Goal: Task Accomplishment & Management: Manage account settings

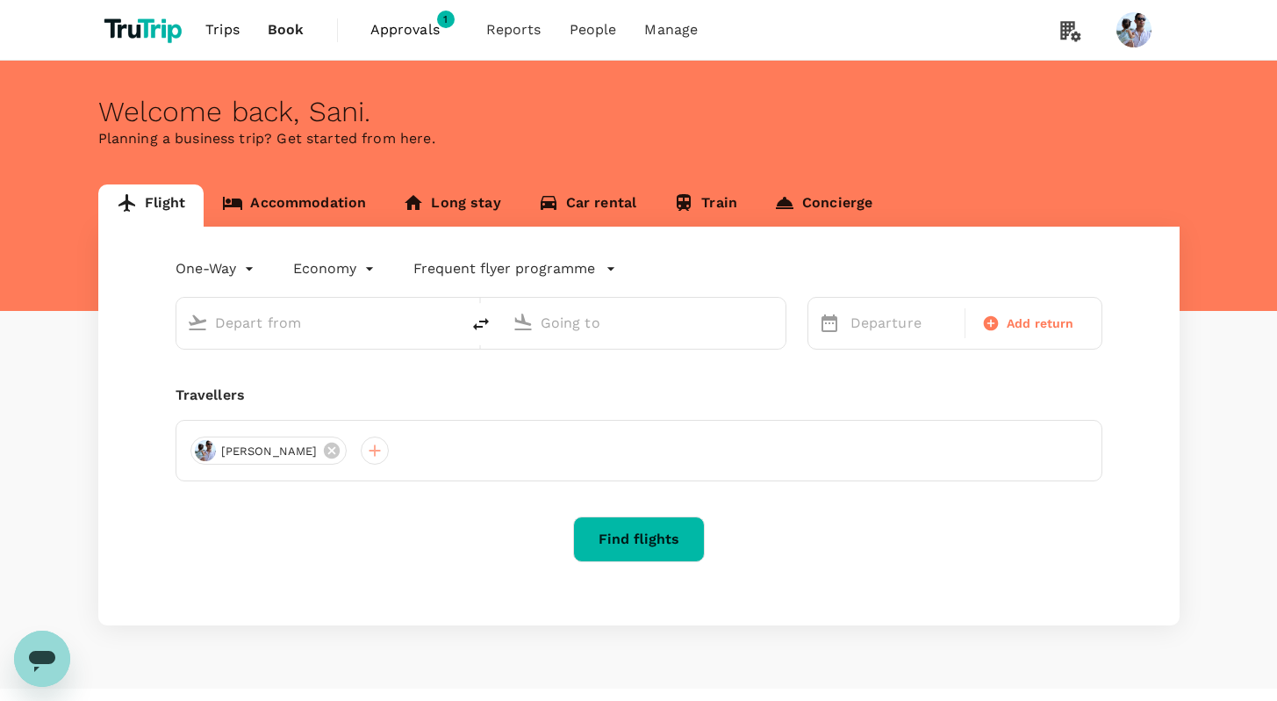
type input "[GEOGRAPHIC_DATA], [GEOGRAPHIC_DATA] (any)"
type input "Penang, [GEOGRAPHIC_DATA] (any)"
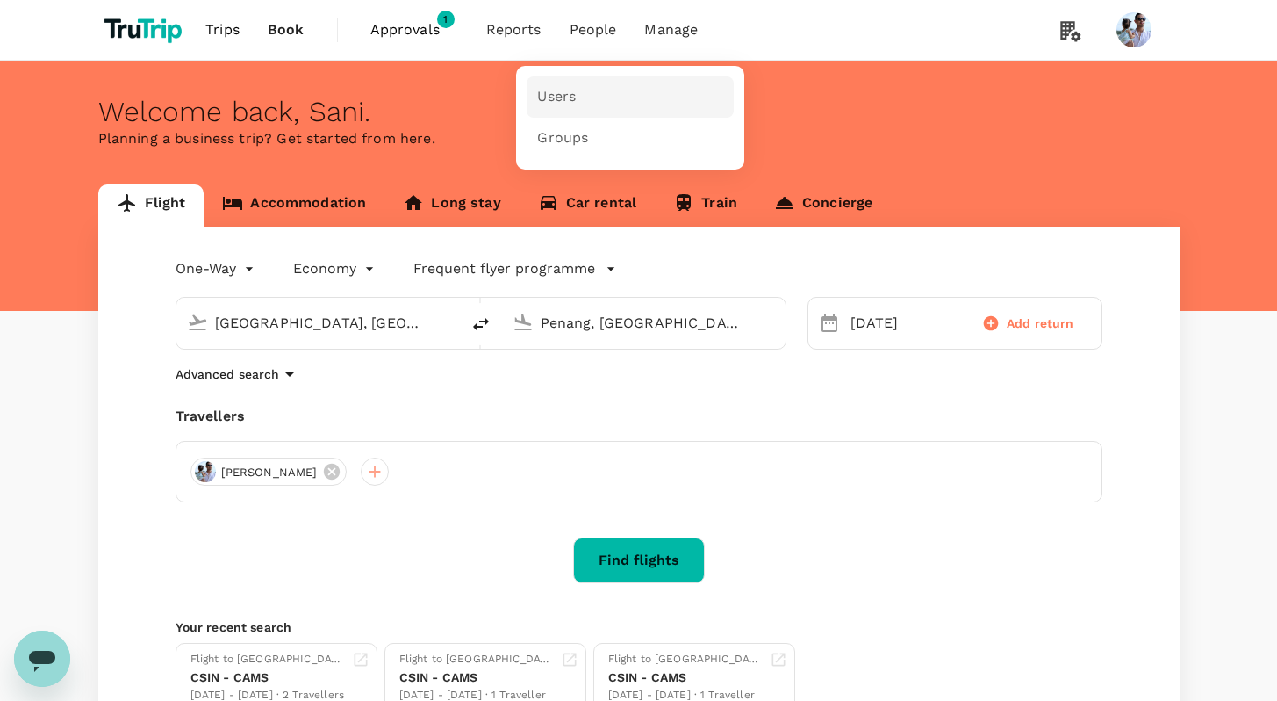
click at [568, 77] on link "Users" at bounding box center [630, 96] width 207 height 41
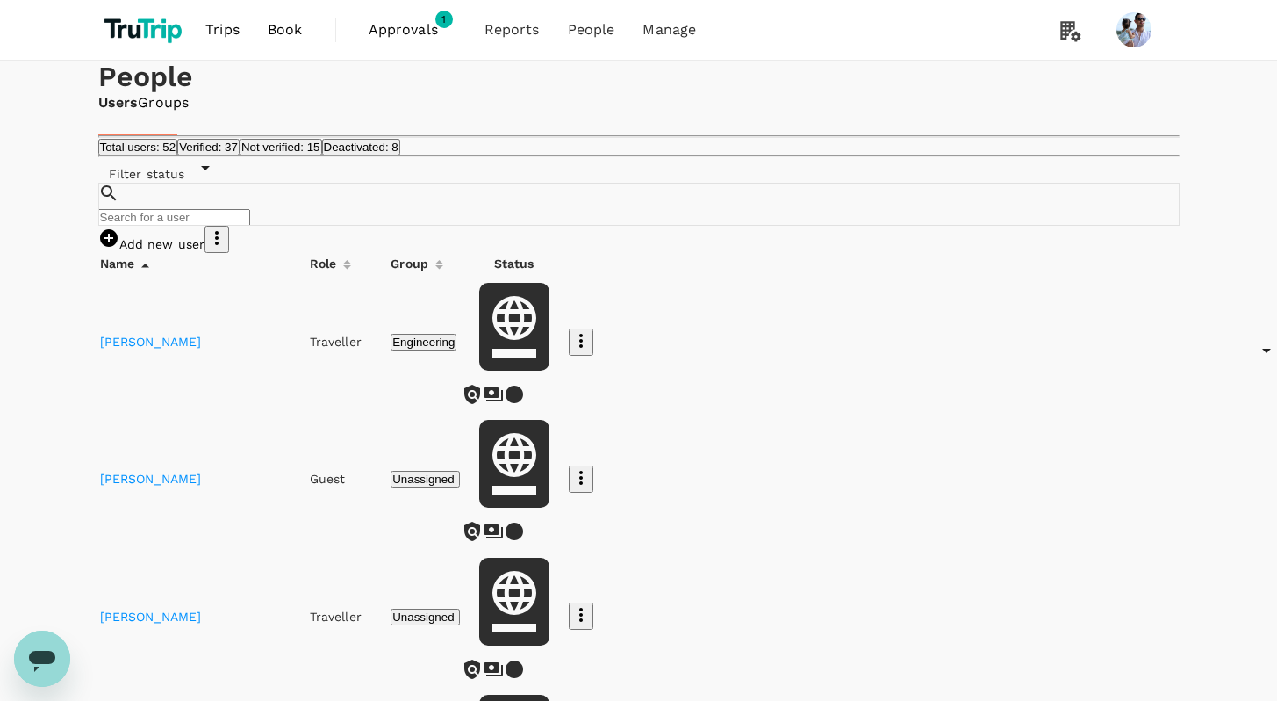
scroll to position [21, 0]
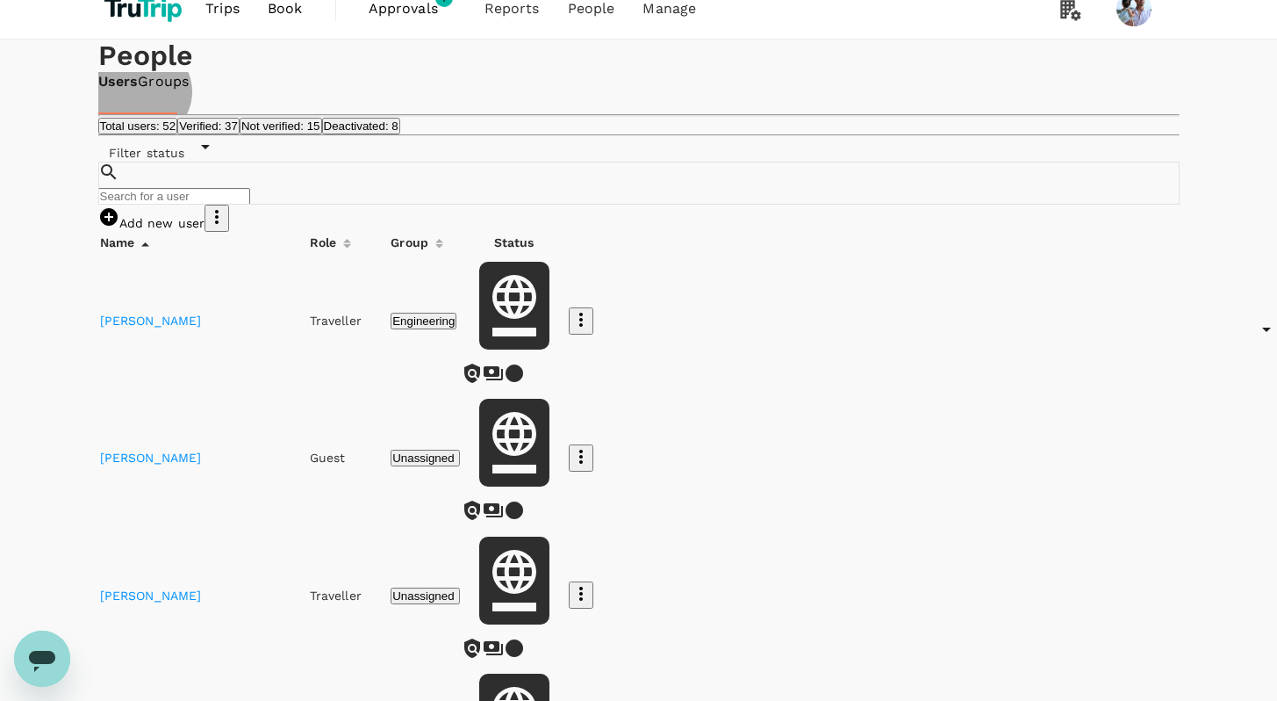
click at [189, 92] on link "Groups" at bounding box center [163, 82] width 51 height 20
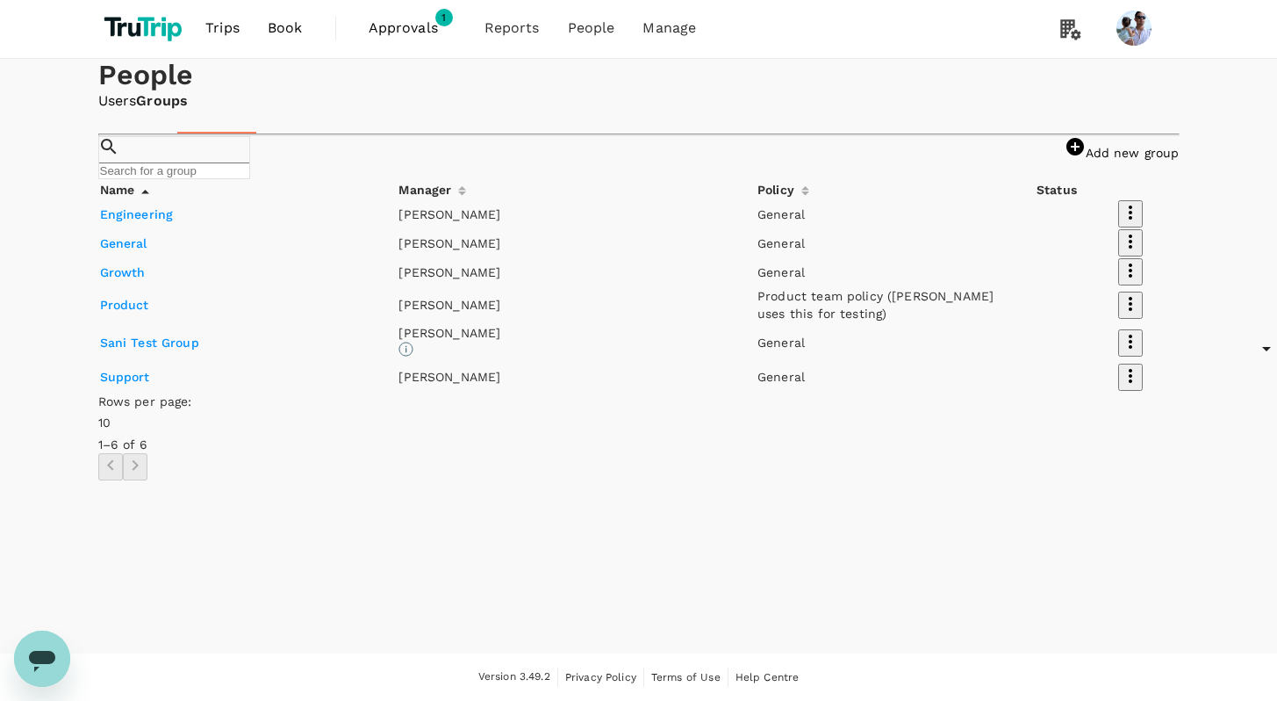
scroll to position [85, 0]
click at [142, 250] on link "General" at bounding box center [123, 243] width 47 height 14
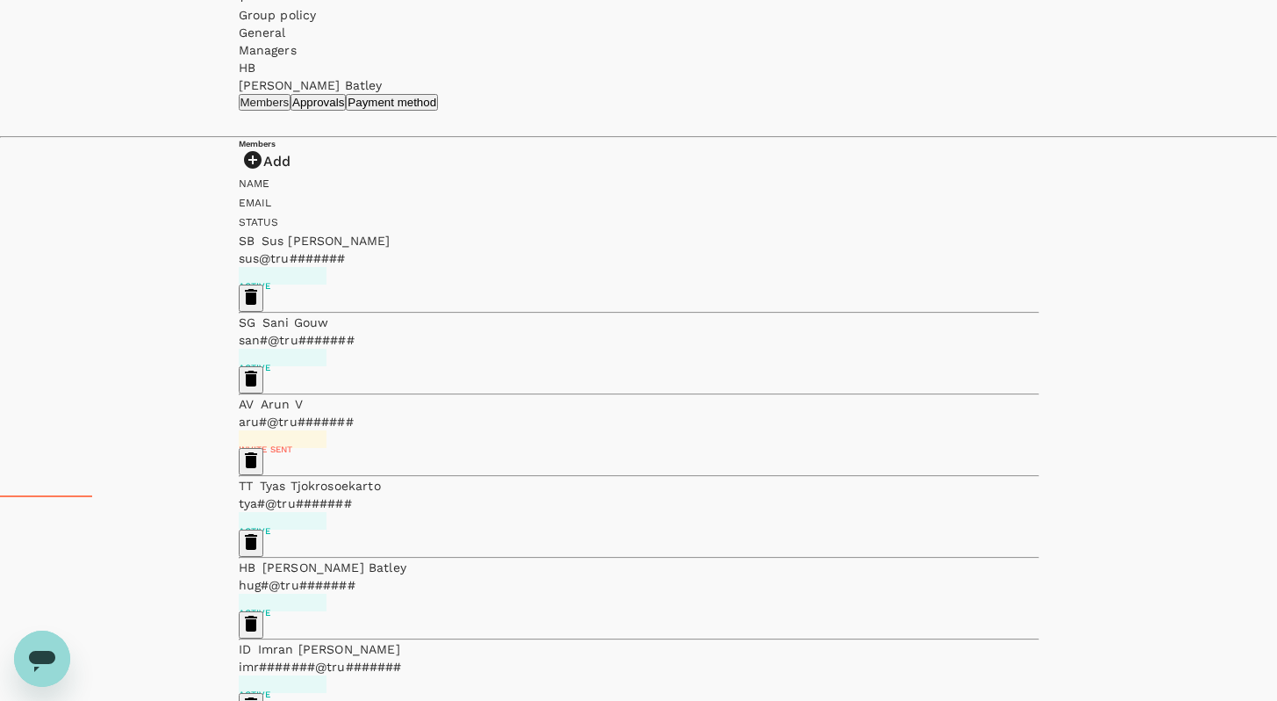
scroll to position [205, 0]
click at [257, 533] on icon "button" at bounding box center [251, 541] width 12 height 16
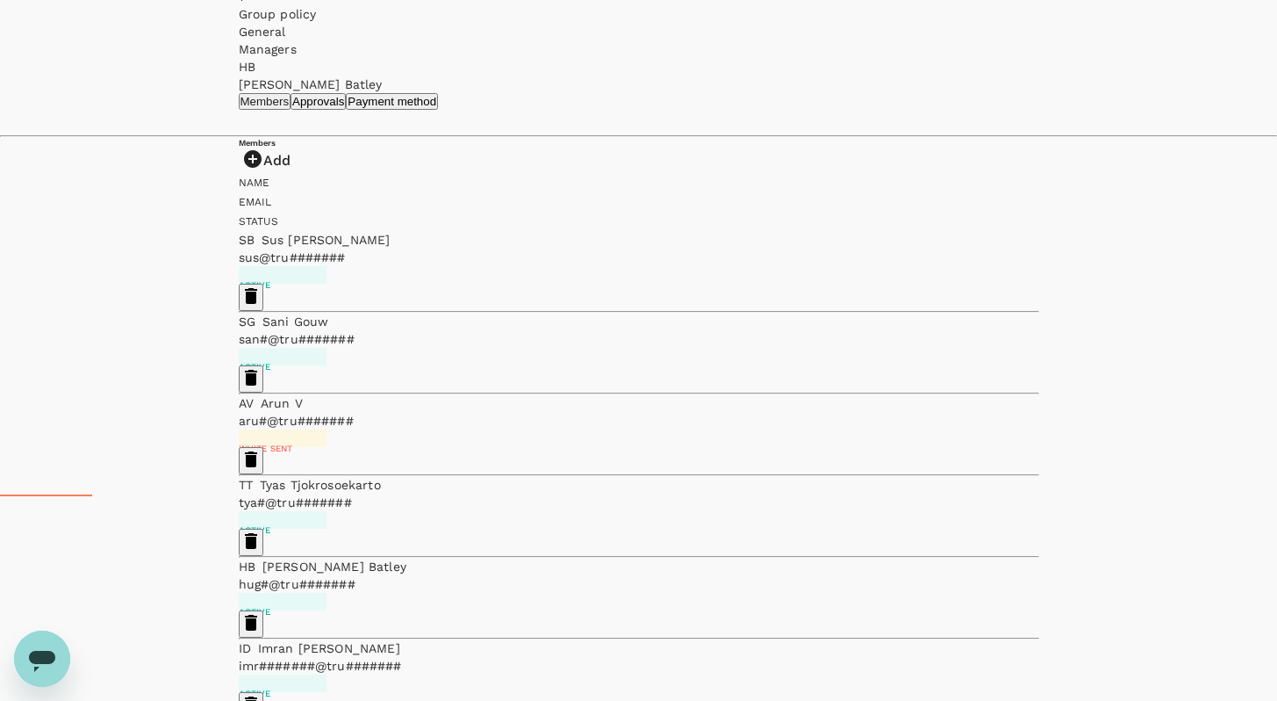
scroll to position [162, 0]
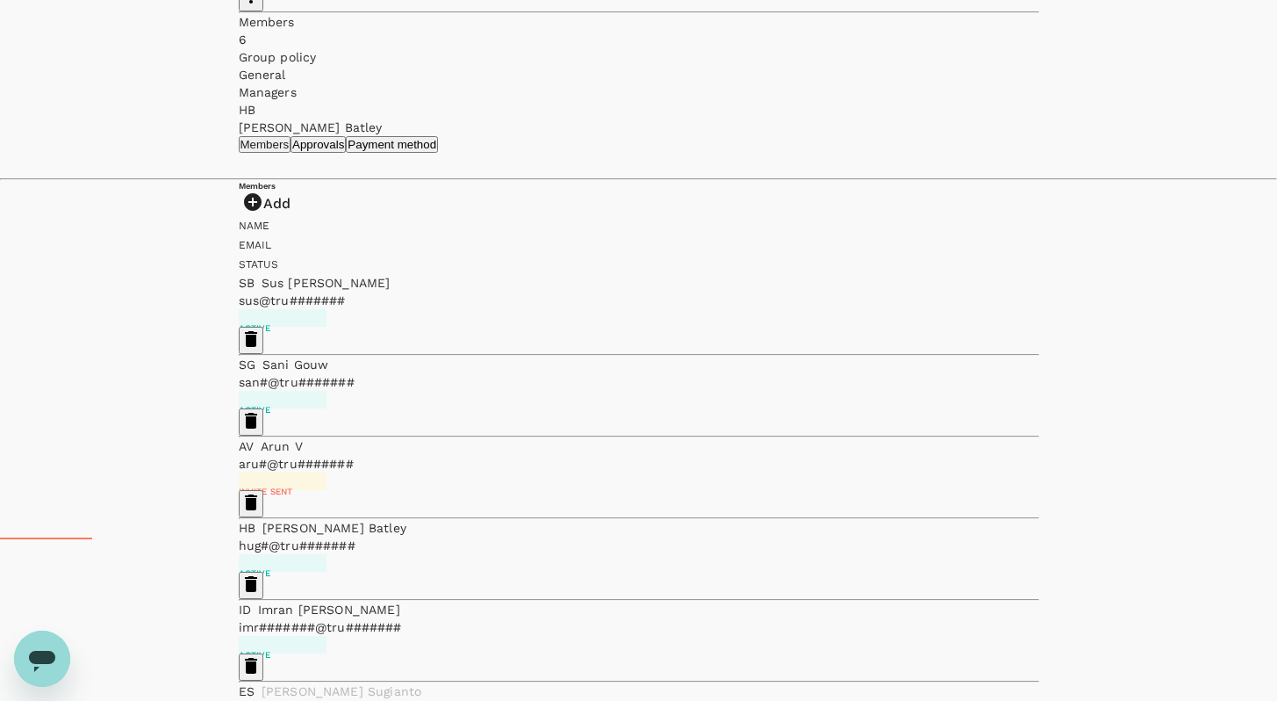
click at [257, 494] on icon "button" at bounding box center [251, 502] width 12 height 16
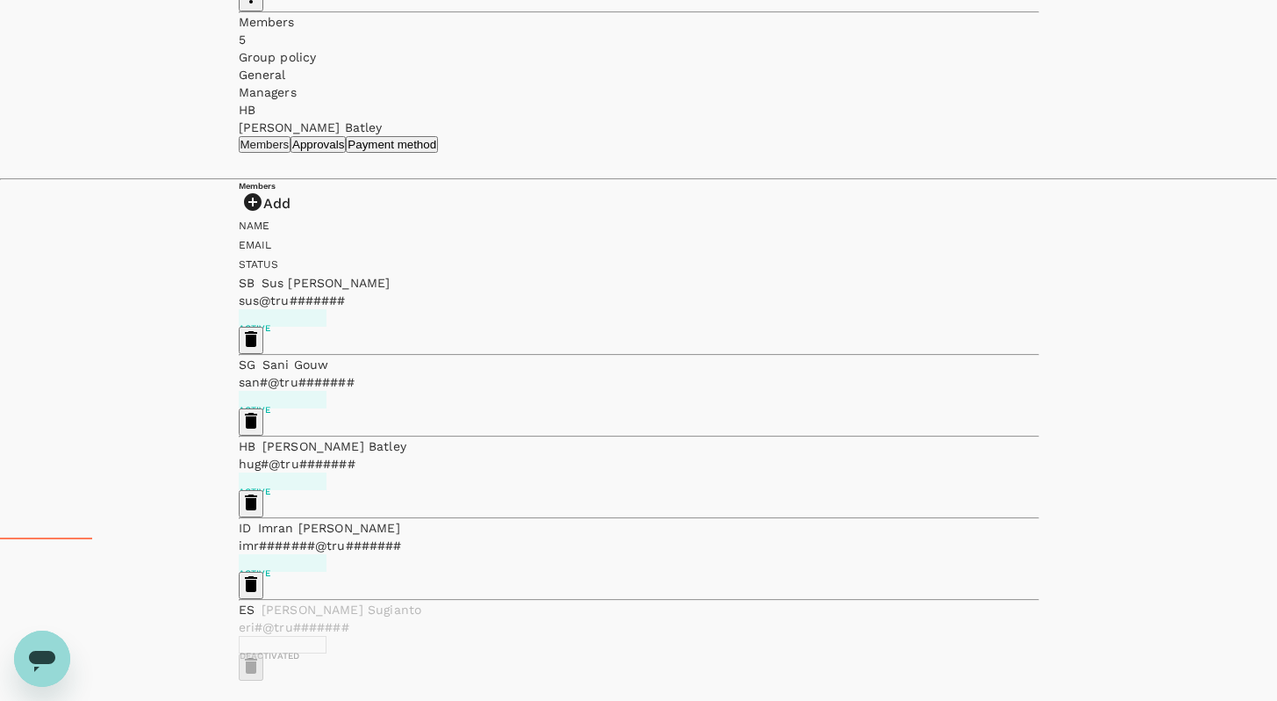
scroll to position [119, 0]
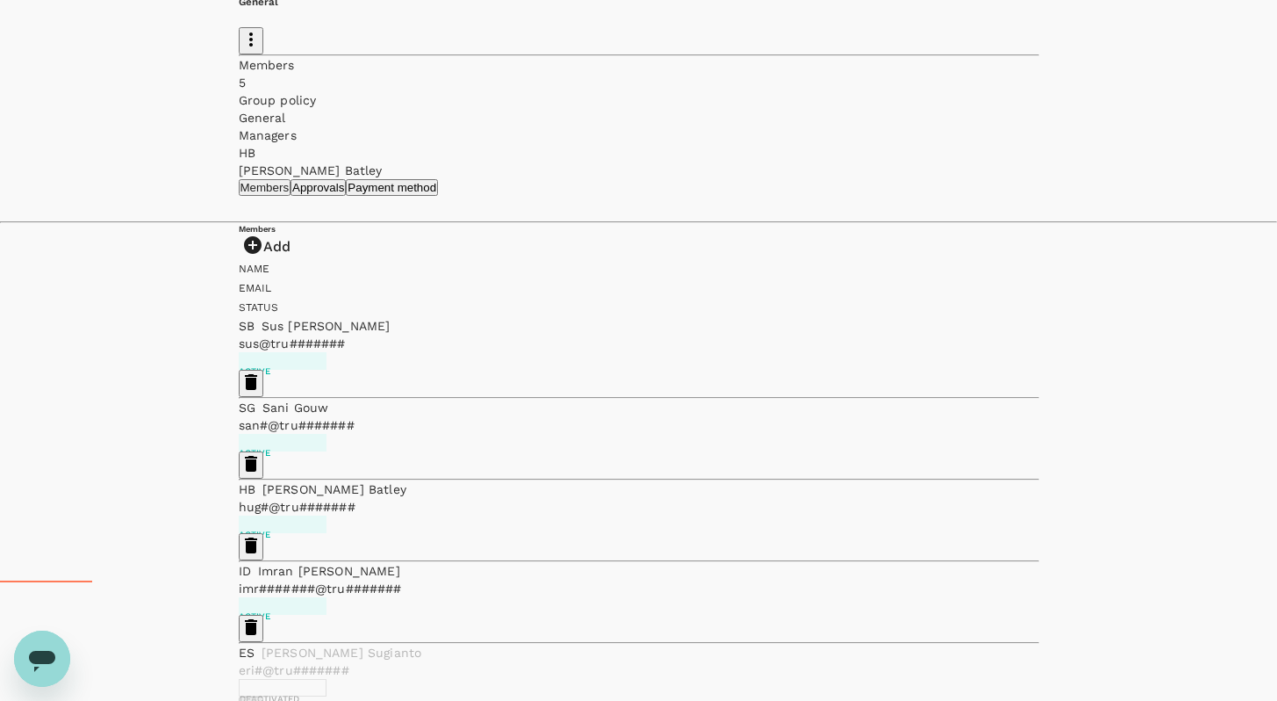
click at [982, 317] on div at bounding box center [639, 317] width 801 height 0
click at [966, 397] on div at bounding box center [639, 383] width 801 height 27
click at [262, 392] on icon "button" at bounding box center [251, 381] width 21 height 21
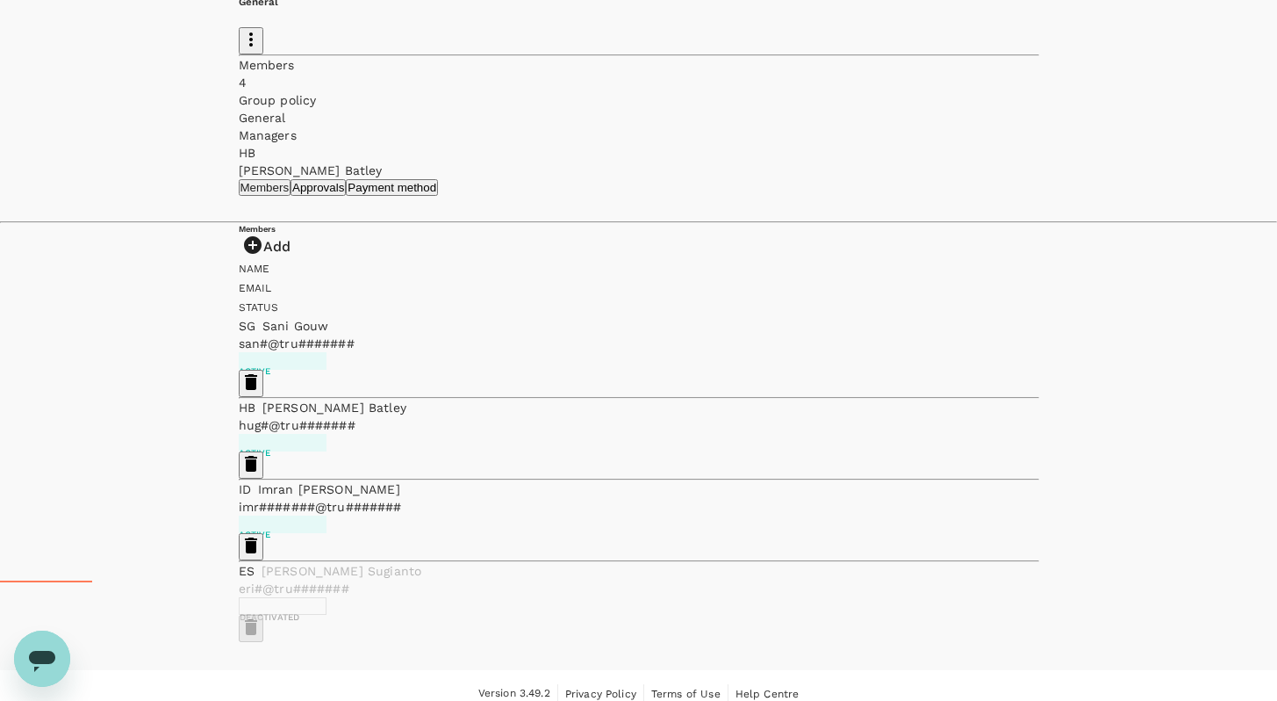
scroll to position [89, 0]
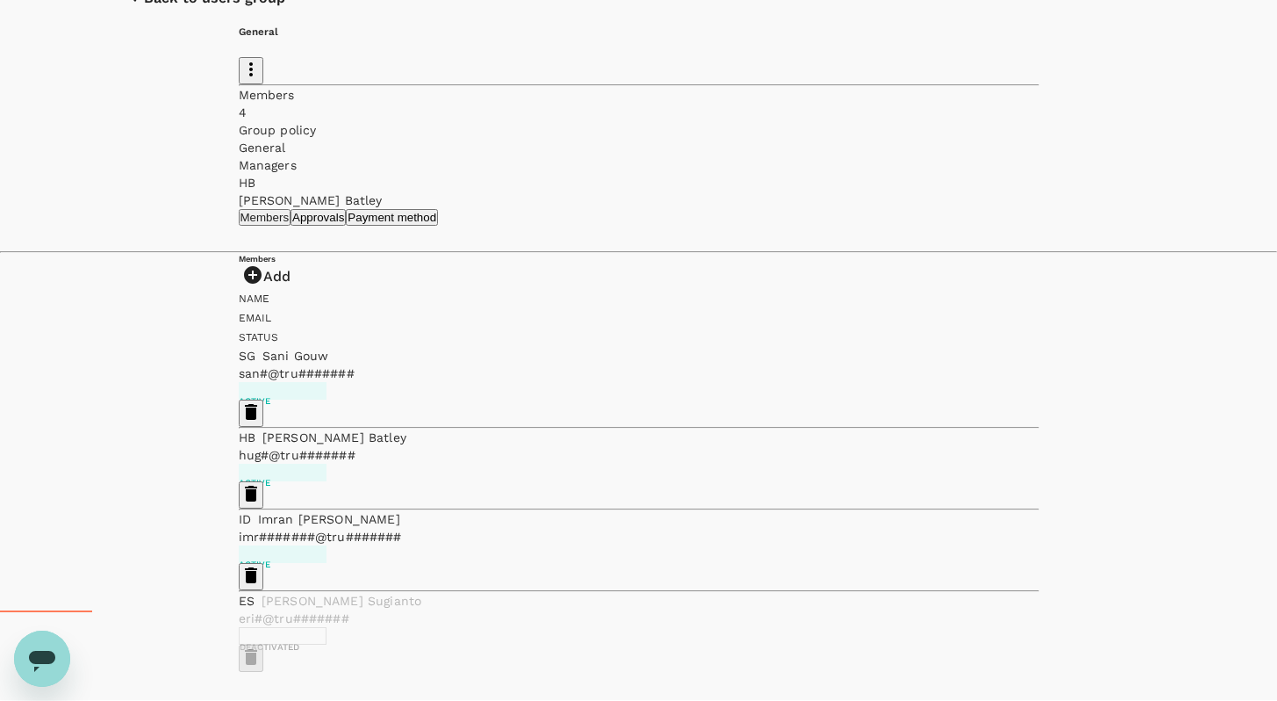
click at [1007, 556] on div "Name Email Status SG Sani Gouw san#@tru####### Active HB Hugh Batley hug#@tru##…" at bounding box center [639, 480] width 801 height 383
click at [980, 644] on div at bounding box center [639, 657] width 801 height 27
click at [291, 226] on button "Members" at bounding box center [265, 217] width 53 height 17
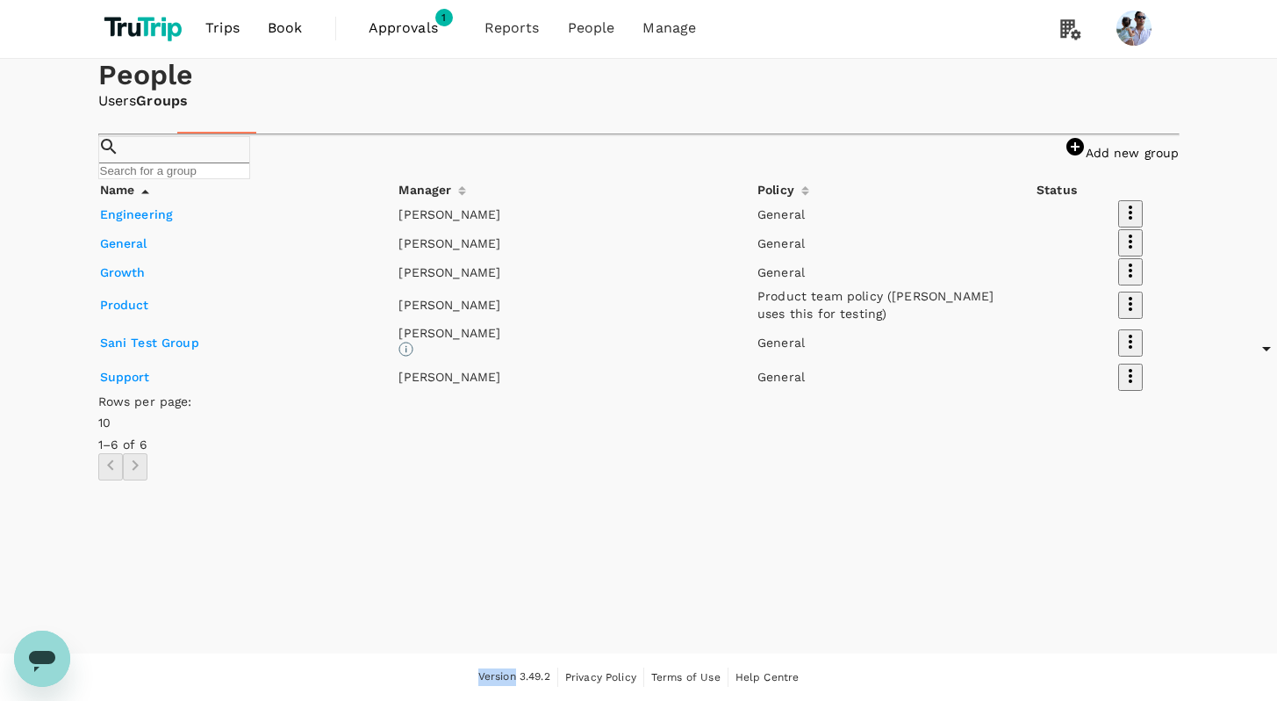
scroll to position [123, 0]
click at [149, 227] on td "Engineering" at bounding box center [249, 213] width 298 height 27
click at [150, 221] on link "Engineering" at bounding box center [137, 214] width 74 height 14
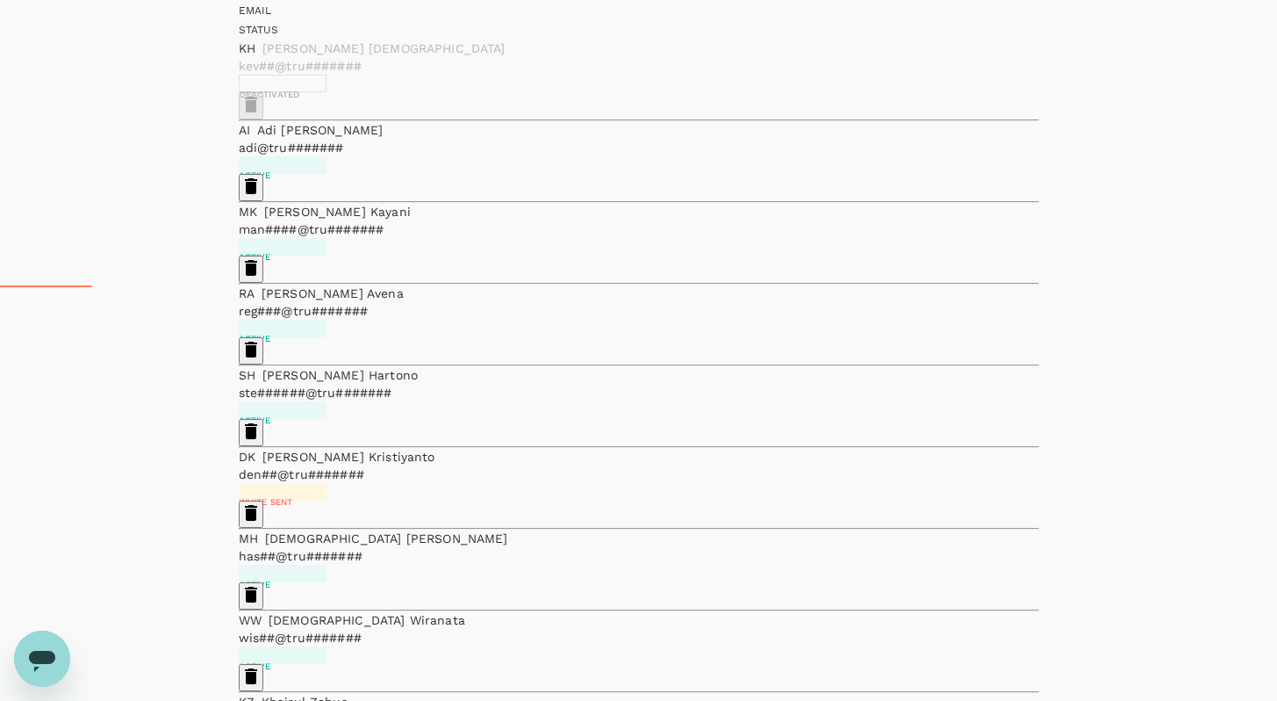
scroll to position [484, 0]
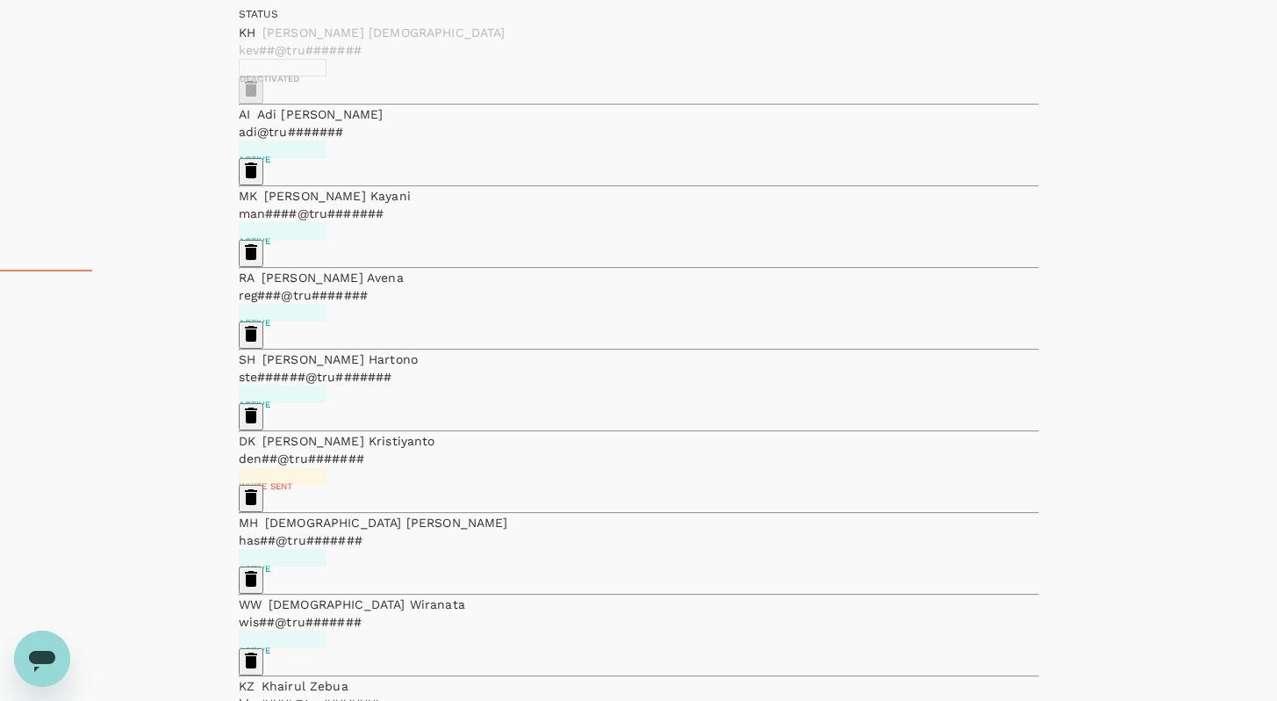
scroll to position [0, 0]
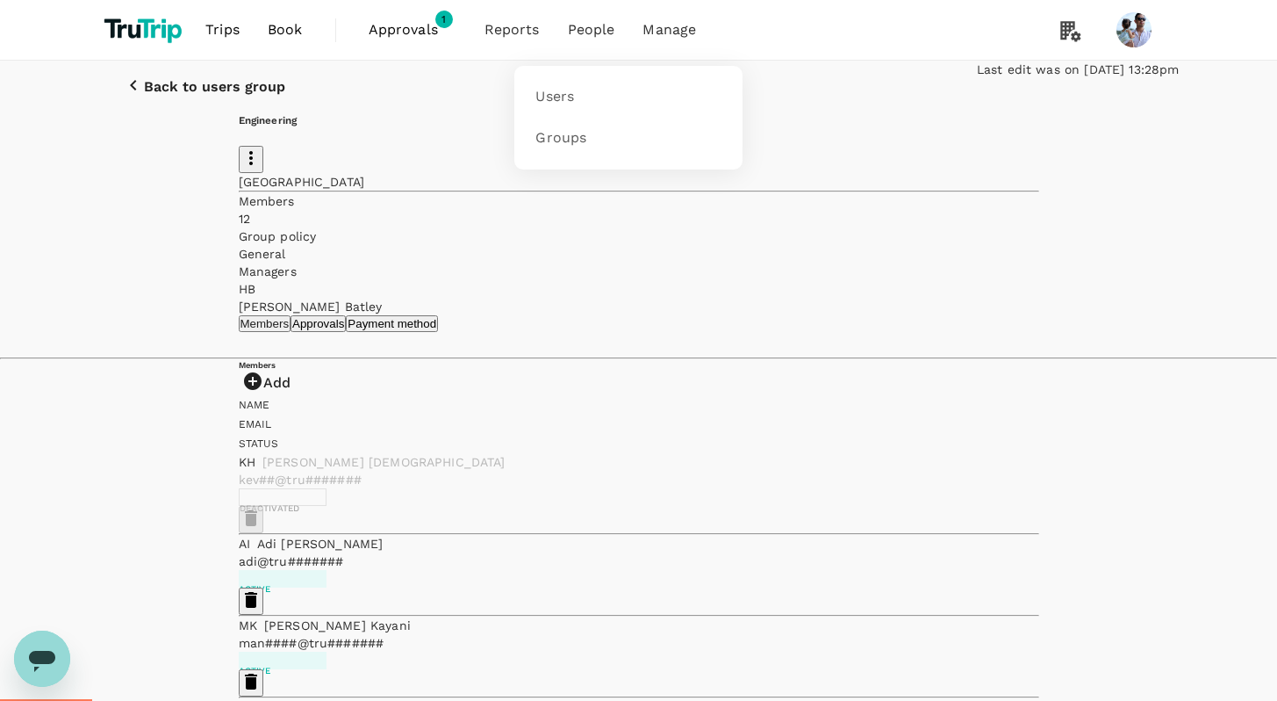
click at [585, 34] on span "People" at bounding box center [591, 29] width 47 height 21
click at [567, 88] on span "Users" at bounding box center [555, 97] width 39 height 20
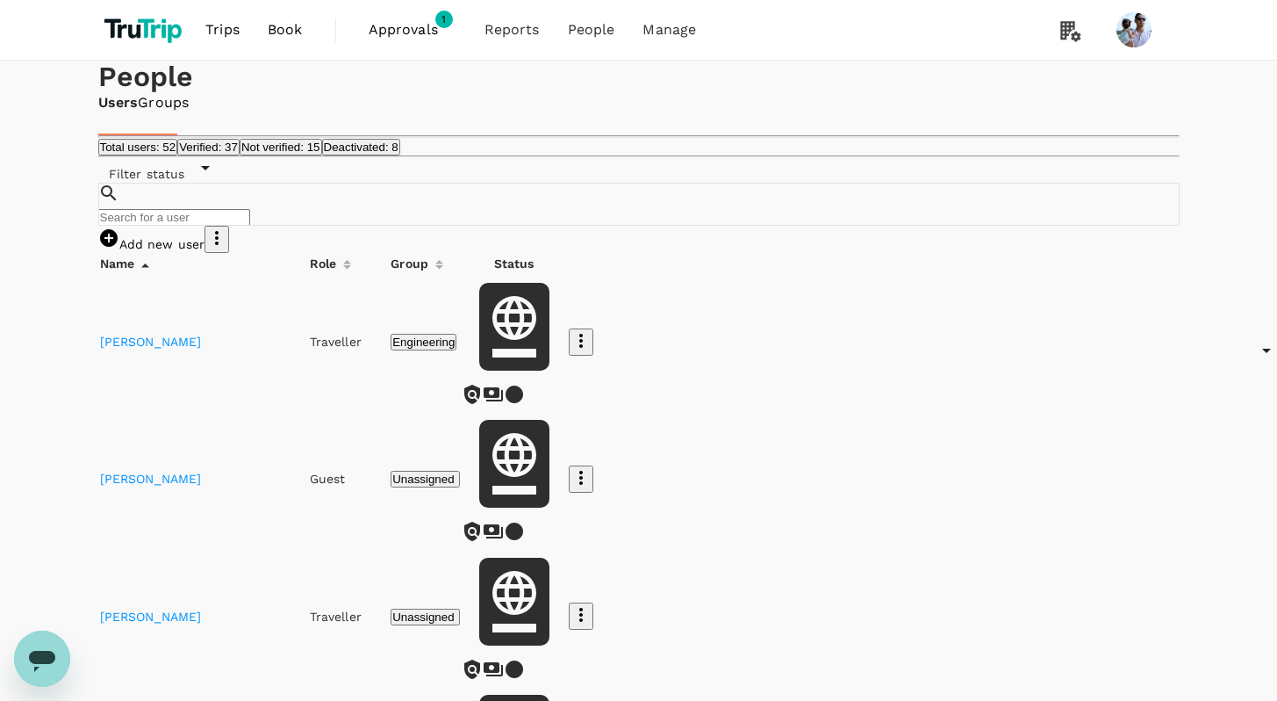
scroll to position [38, 0]
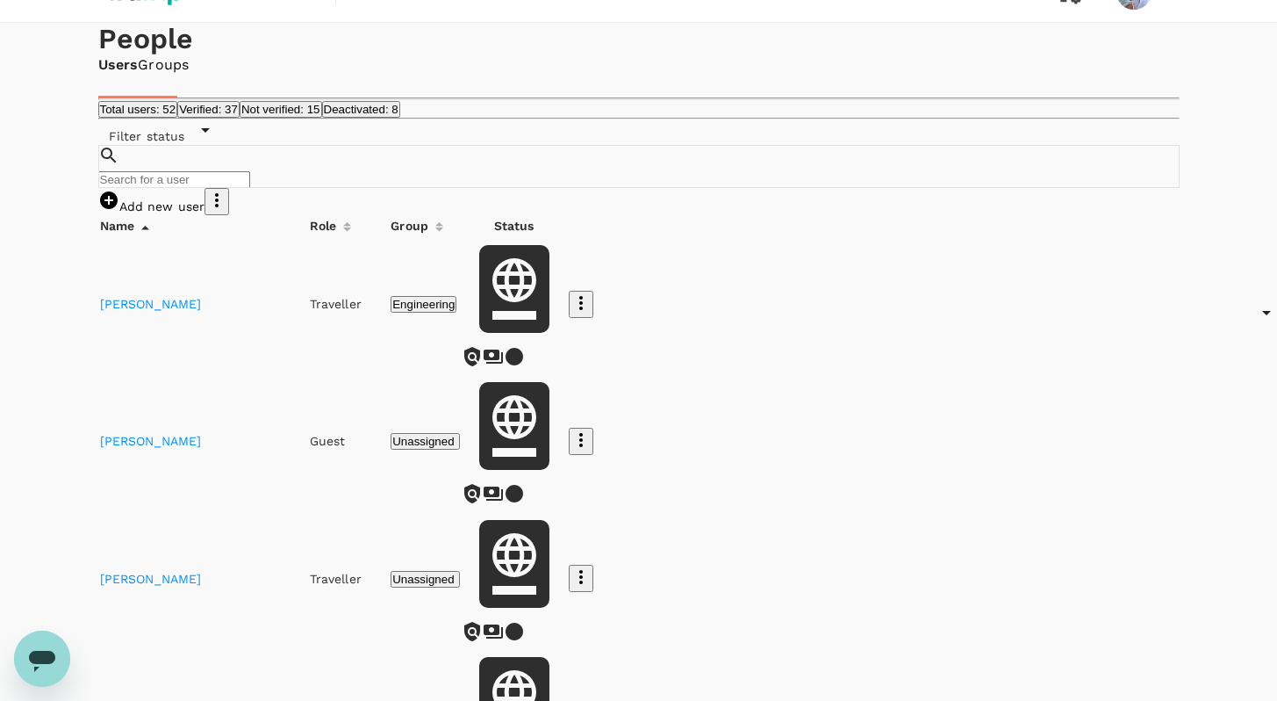
click at [147, 448] on link "Amruta Vaidya" at bounding box center [151, 441] width 102 height 14
click at [592, 450] on icon "button" at bounding box center [581, 439] width 21 height 21
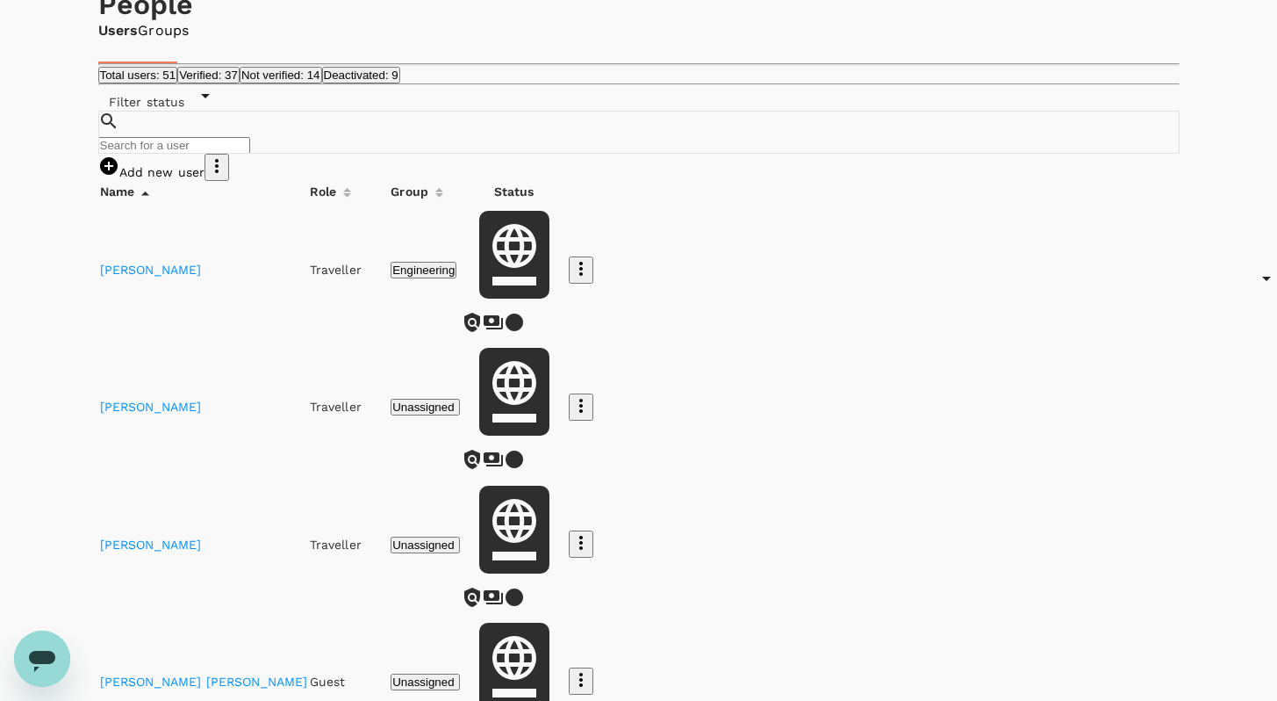
scroll to position [83, 0]
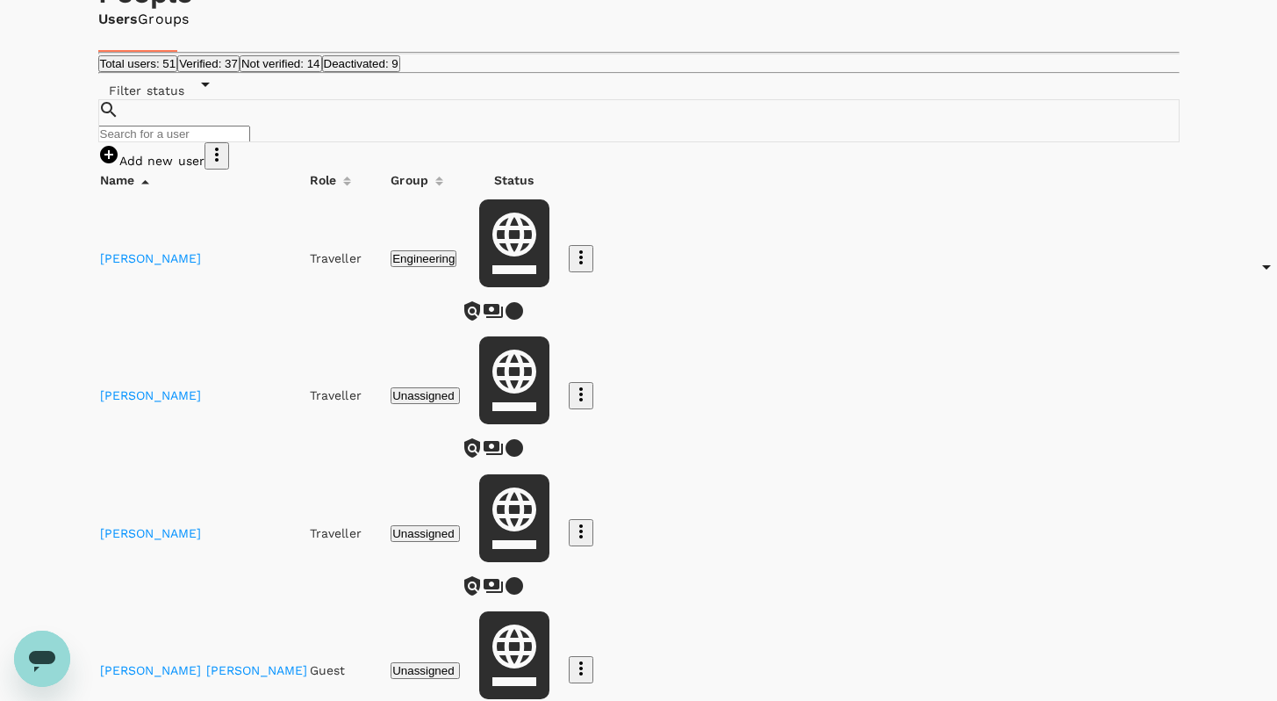
click at [592, 521] on icon "button" at bounding box center [581, 531] width 21 height 21
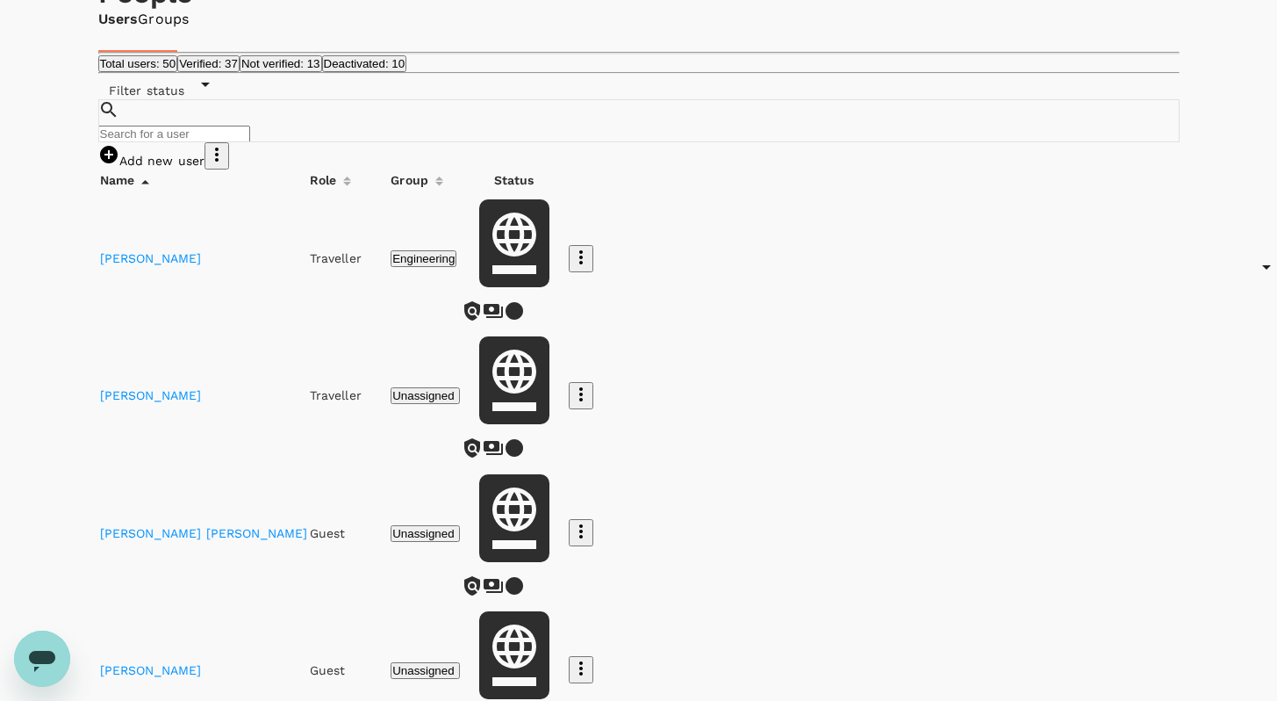
scroll to position [106, 0]
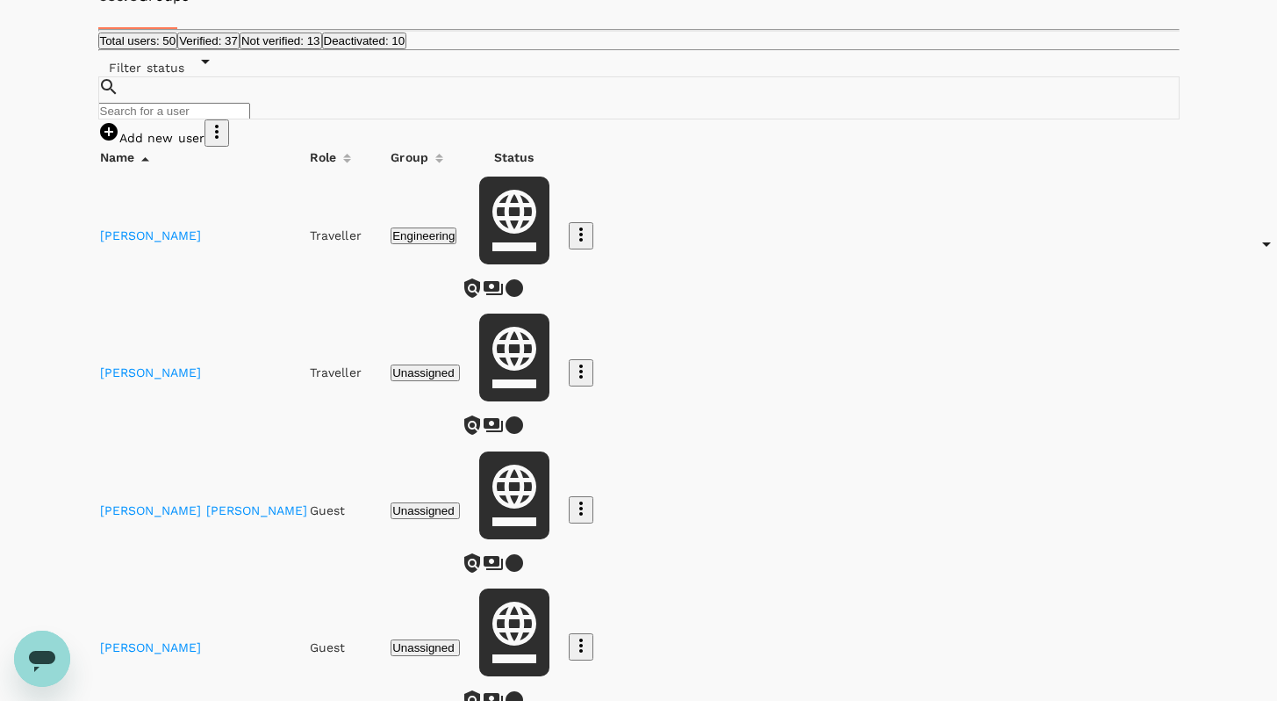
click at [140, 503] on link "Arwaa Maryam" at bounding box center [204, 510] width 208 height 14
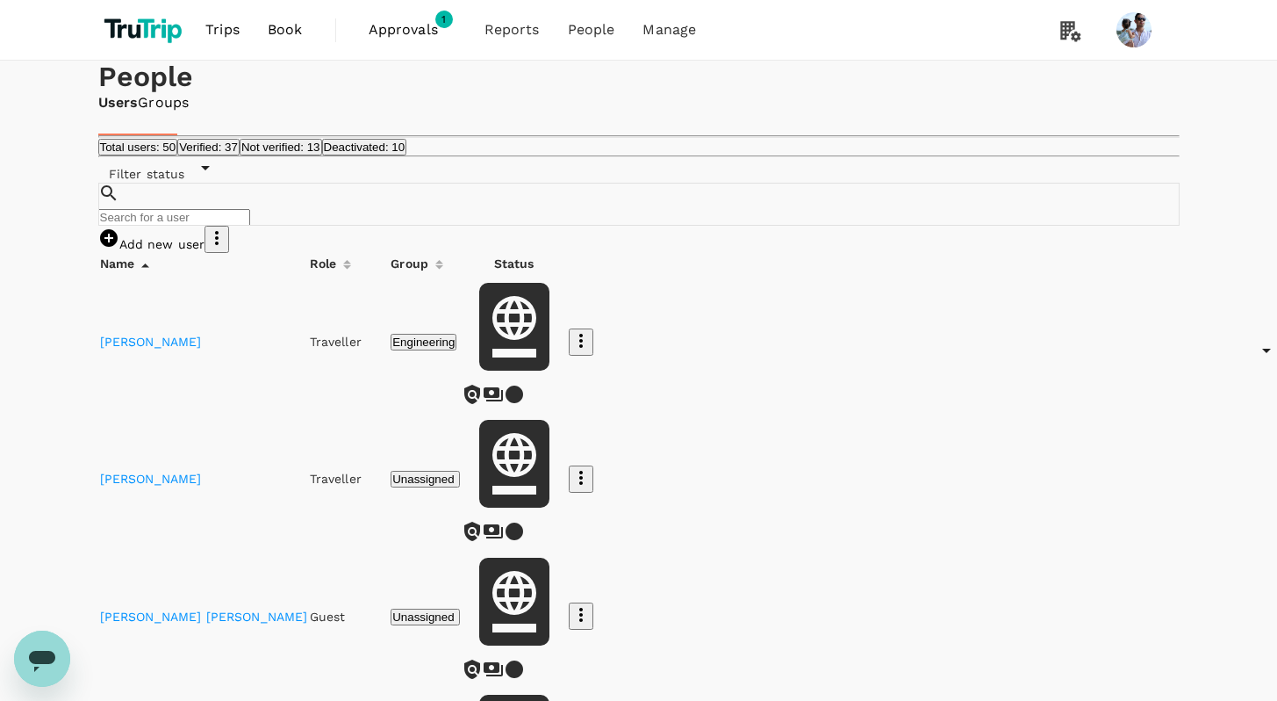
click at [659, 183] on div "Total users: 50 Verified: 37 Not verified: 13 Deactivated: 10 Filter status" at bounding box center [639, 160] width 1082 height 45
click at [196, 181] on span "Filter status" at bounding box center [146, 174] width 97 height 14
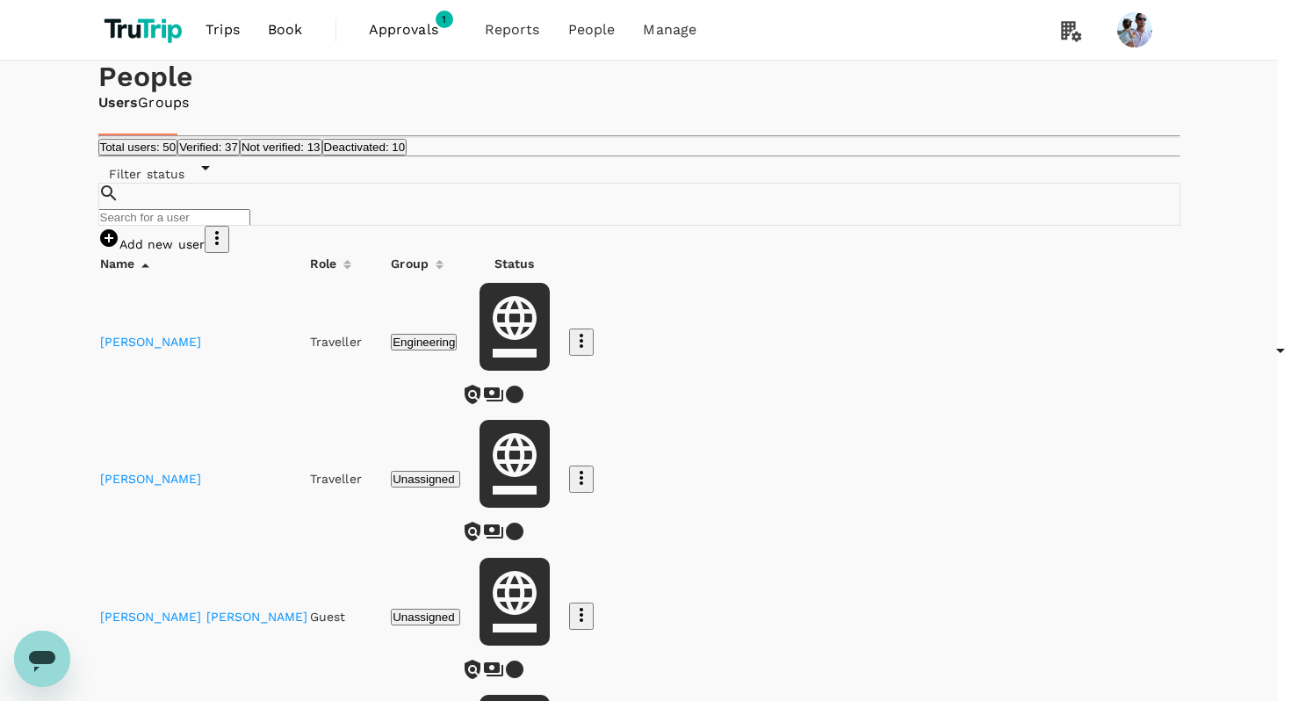
click at [849, 248] on div at bounding box center [645, 350] width 1291 height 701
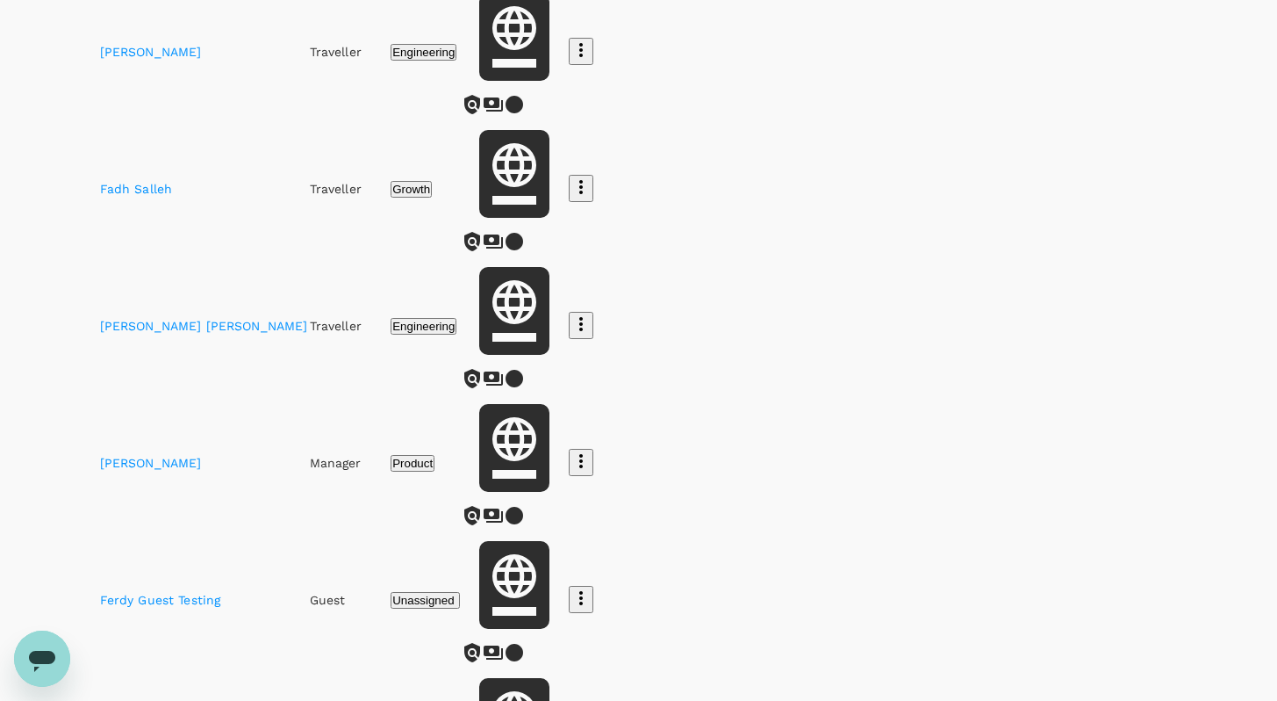
scroll to position [998, 0]
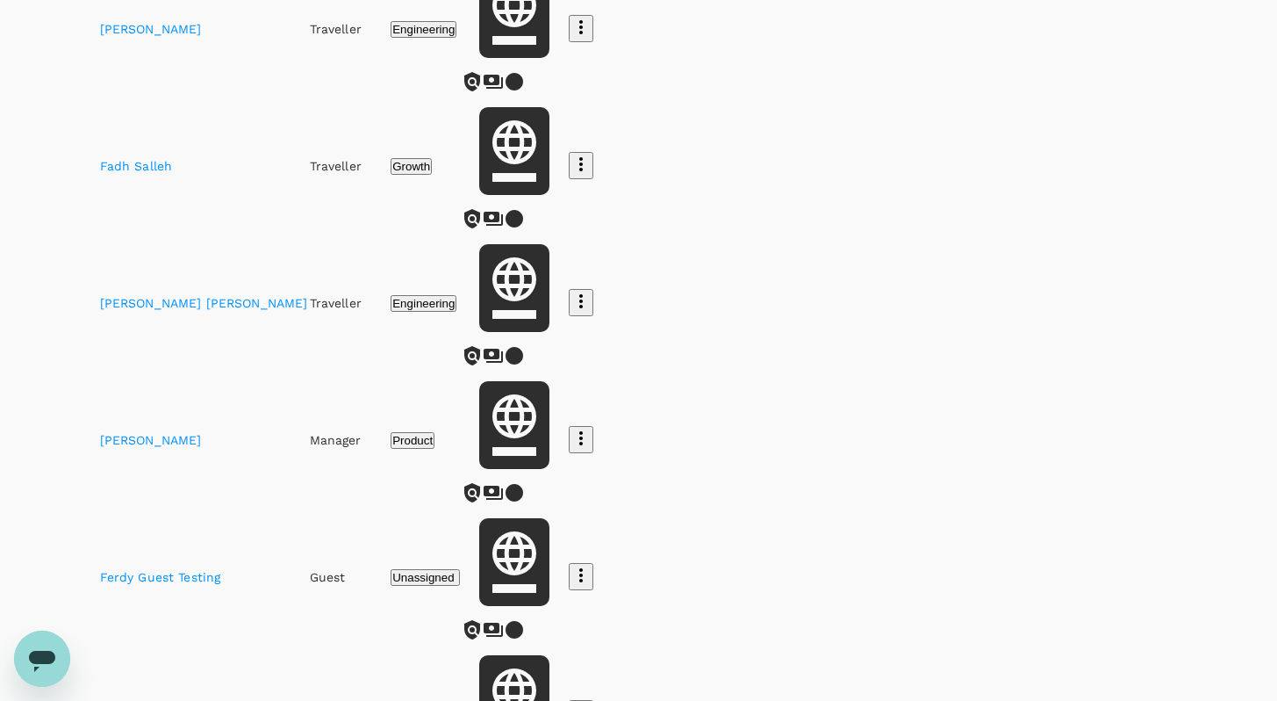
scroll to position [0, 0]
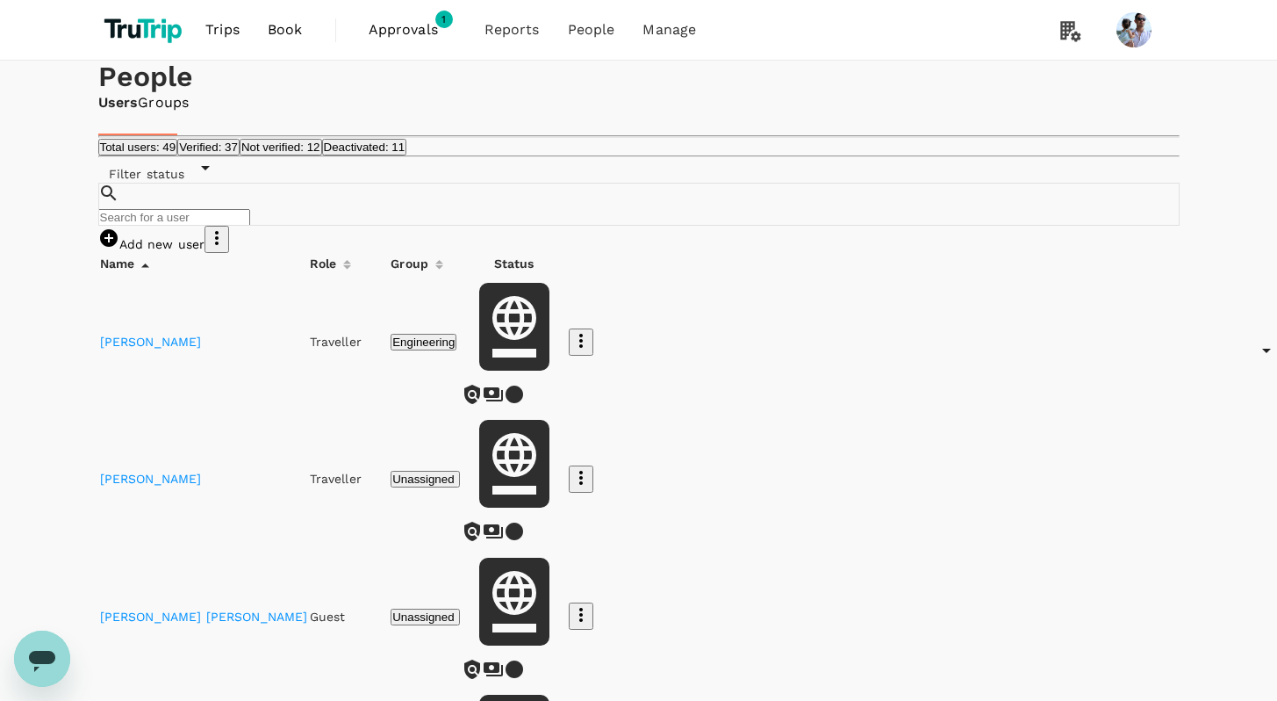
click at [443, 272] on div at bounding box center [435, 260] width 15 height 25
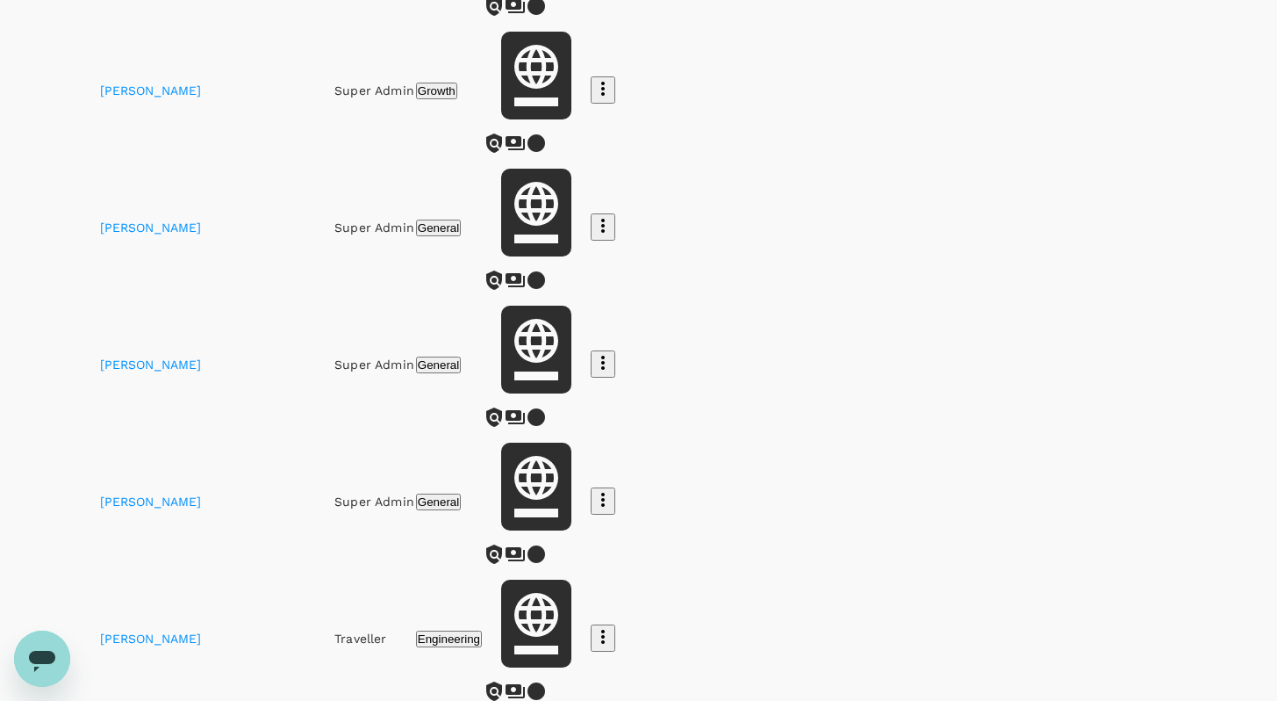
scroll to position [1108, 0]
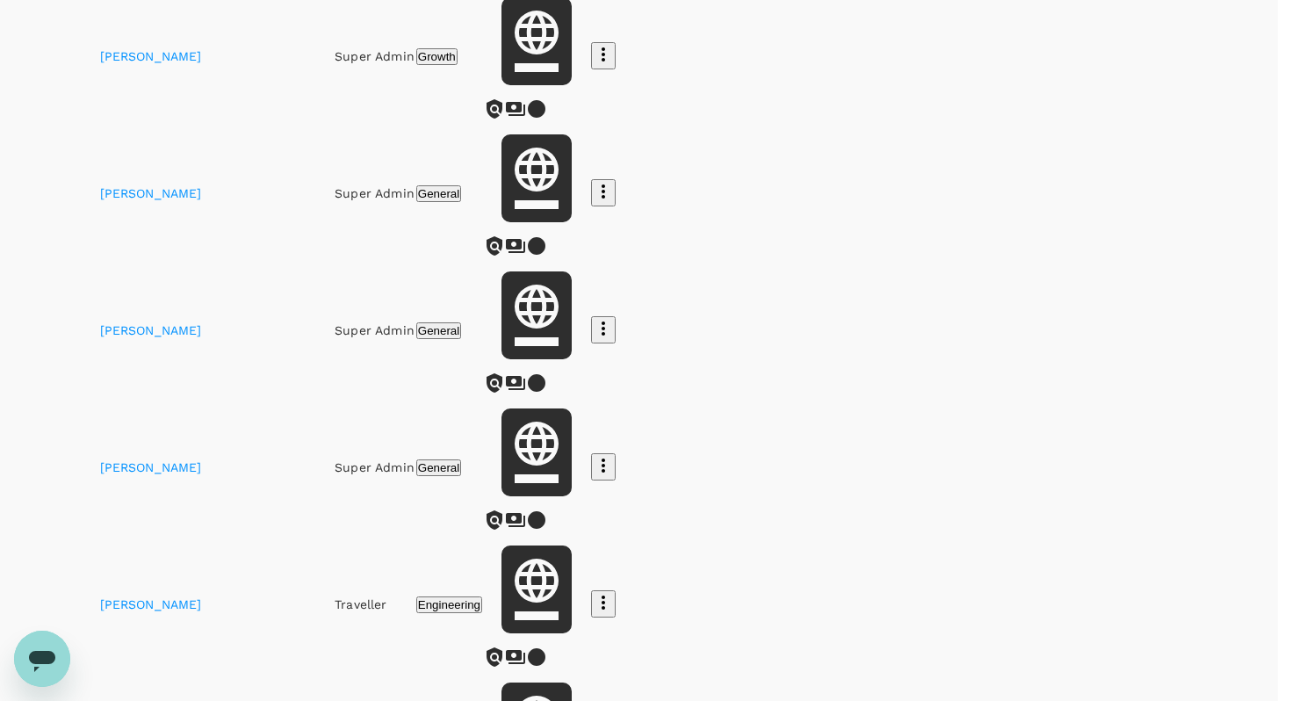
click at [974, 518] on body "Trips Book Approvals 1 Reports People Manage People Users Groups Total users: 4…" at bounding box center [645, 530] width 1291 height 3276
type input "100"
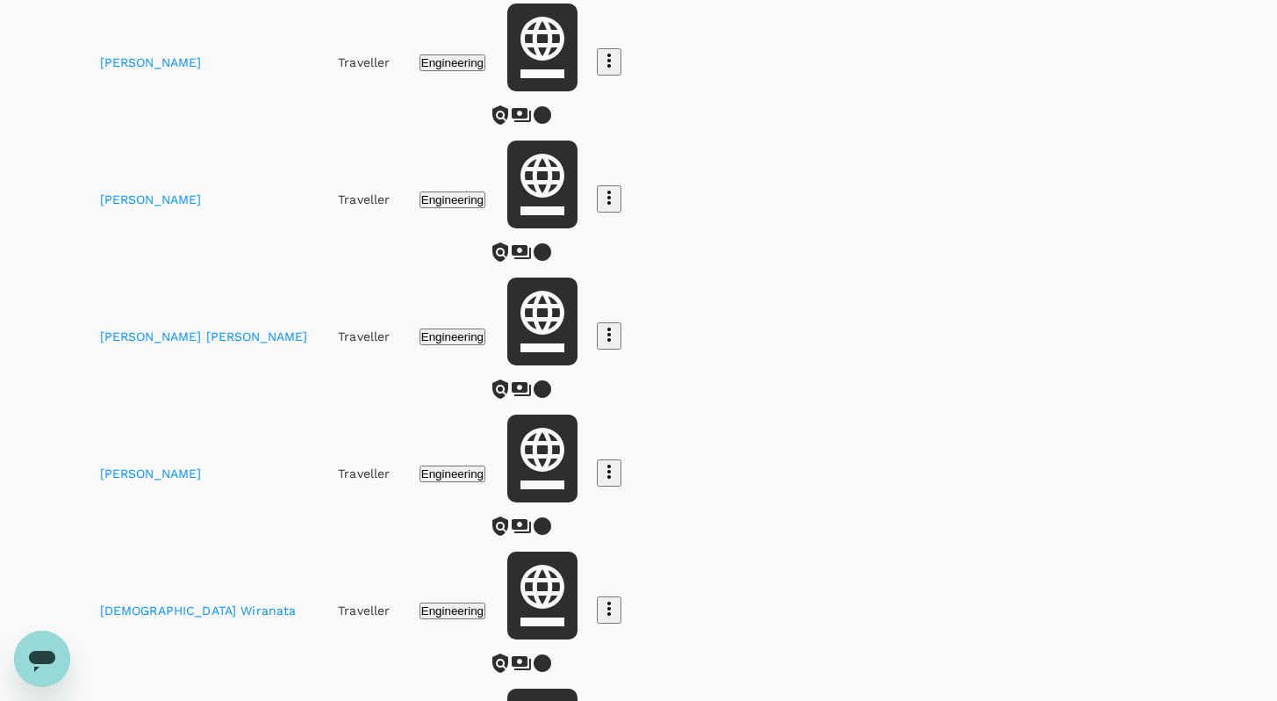
scroll to position [1627, 0]
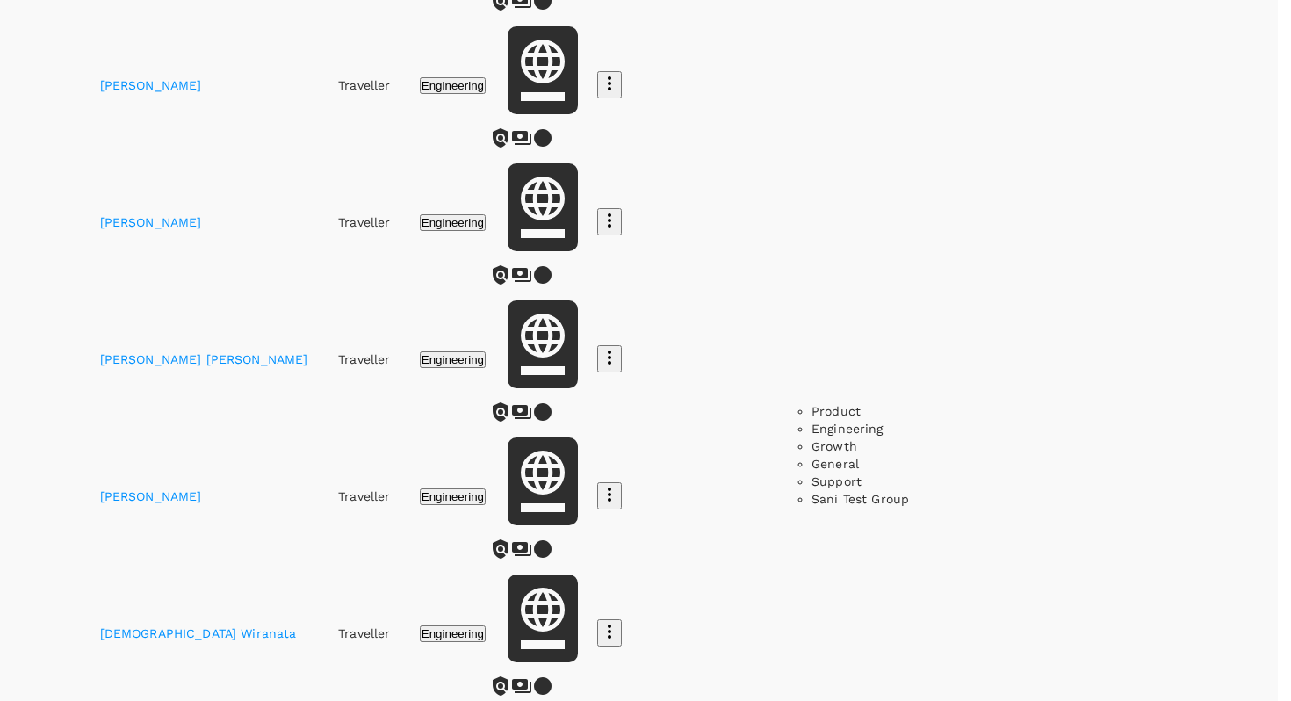
click at [860, 420] on li "Product" at bounding box center [1040, 411] width 458 height 18
type input "Product"
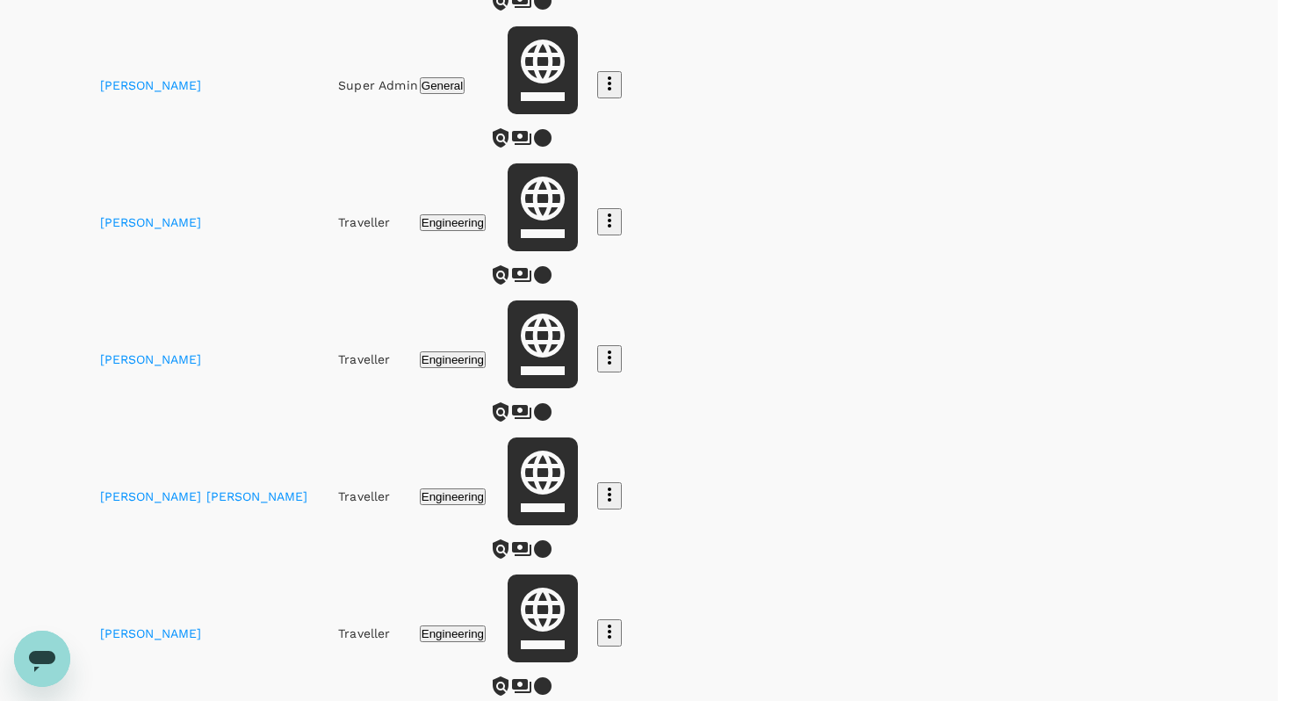
click at [901, 181] on div at bounding box center [645, 350] width 1291 height 701
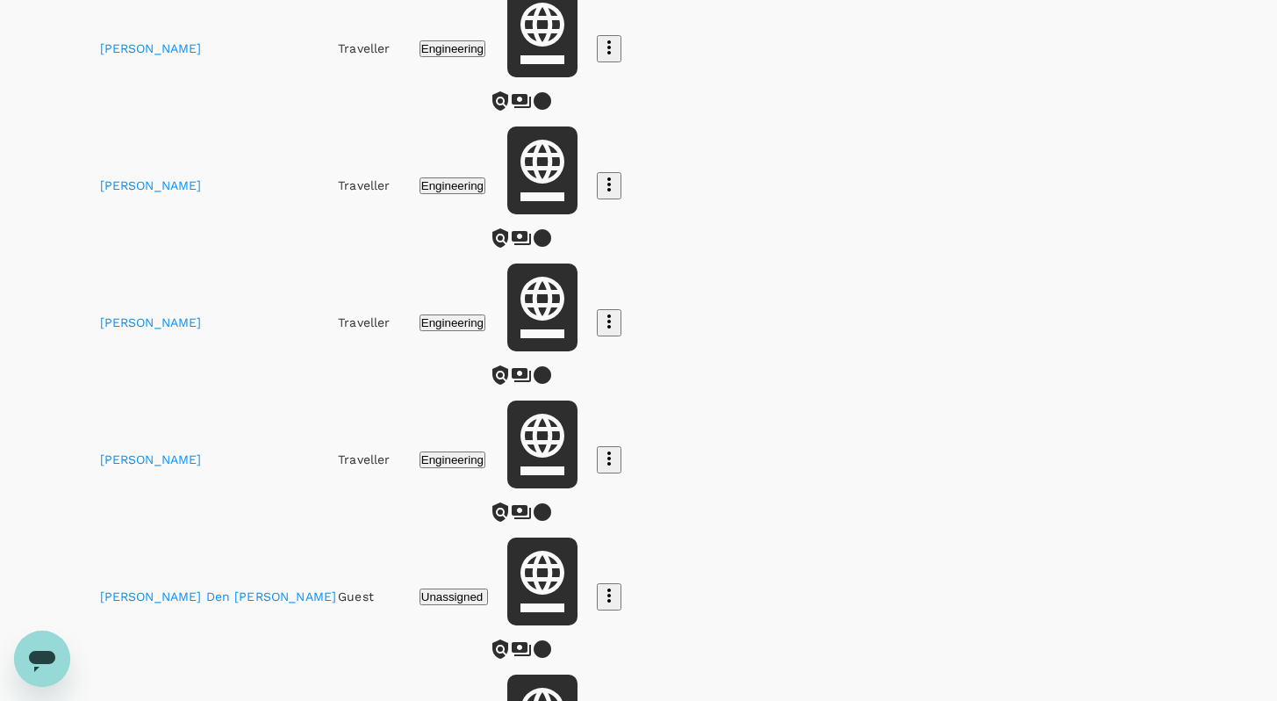
scroll to position [2814, 0]
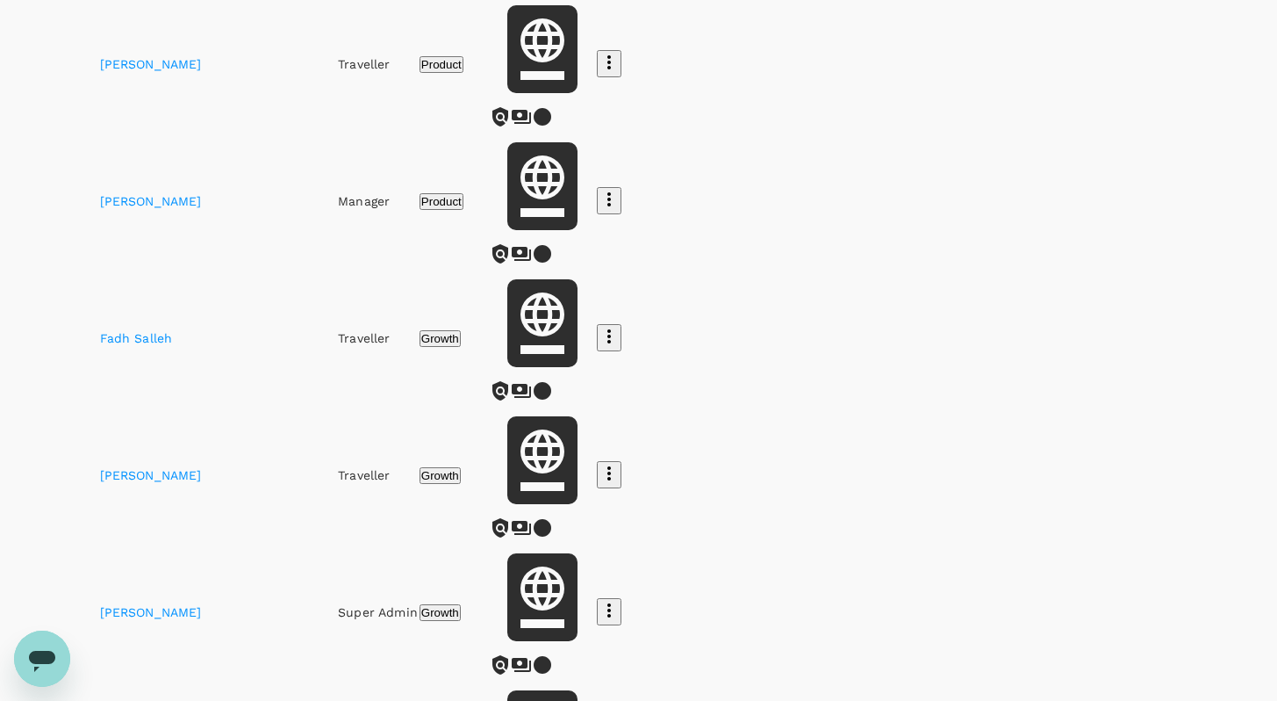
scroll to position [397, 0]
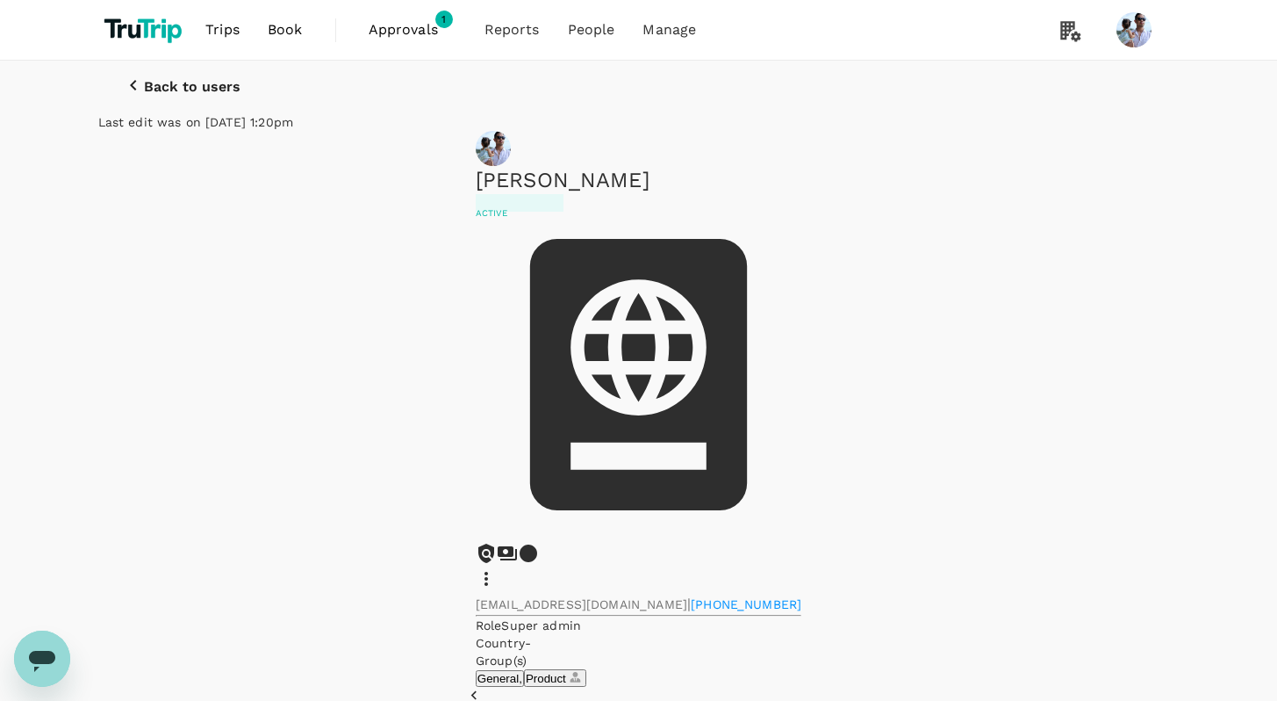
click at [497, 568] on icon at bounding box center [486, 578] width 21 height 21
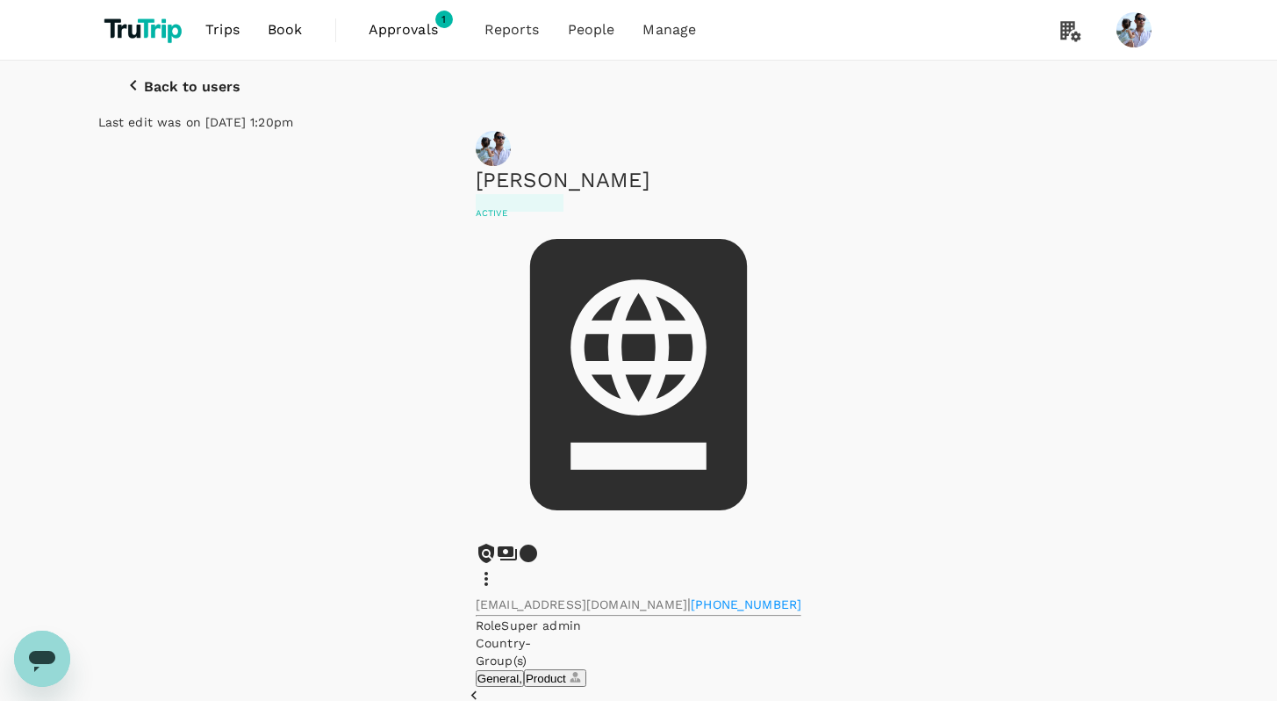
click at [497, 568] on icon at bounding box center [486, 578] width 21 height 21
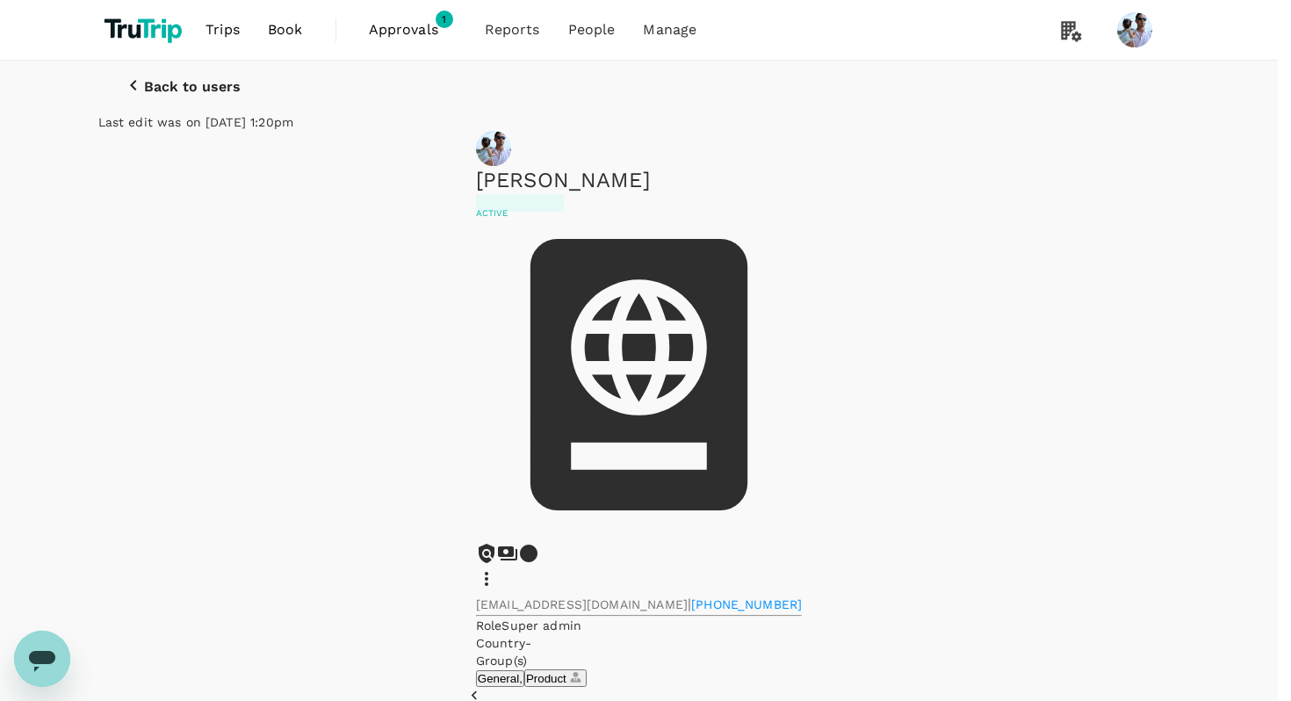
click at [1089, 190] on div at bounding box center [645, 350] width 1291 height 701
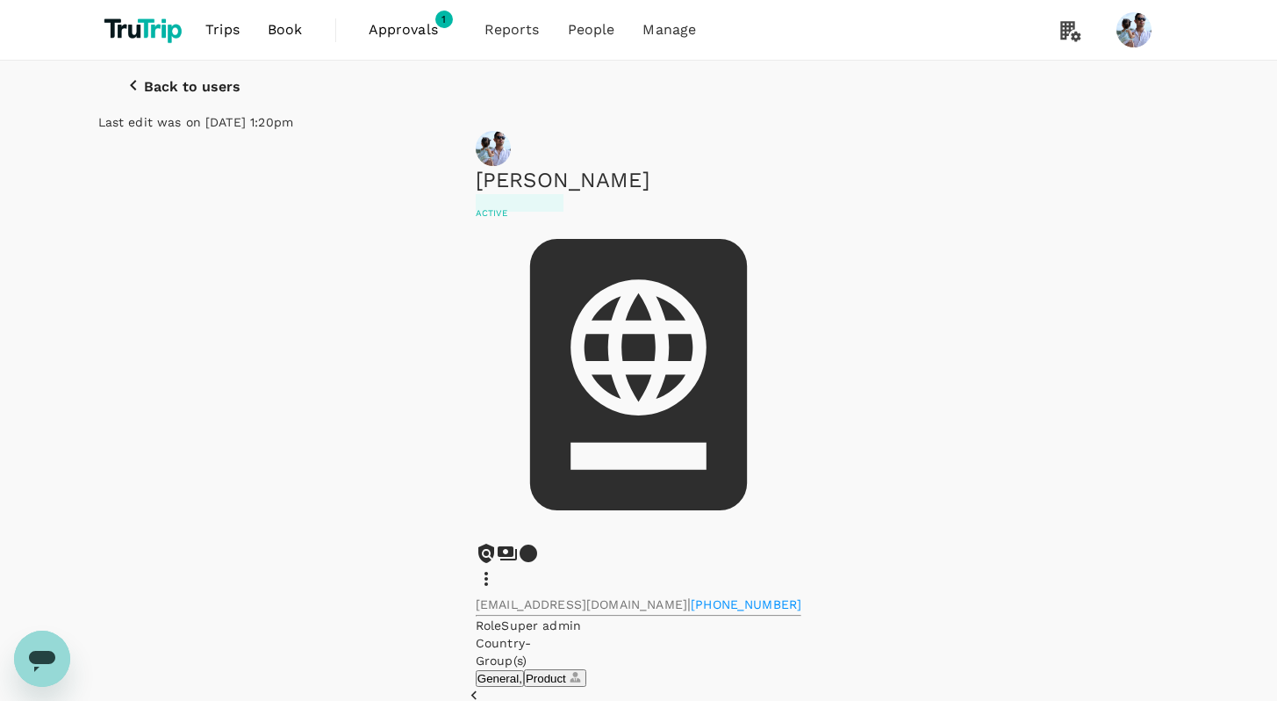
click at [497, 568] on icon at bounding box center [486, 578] width 21 height 21
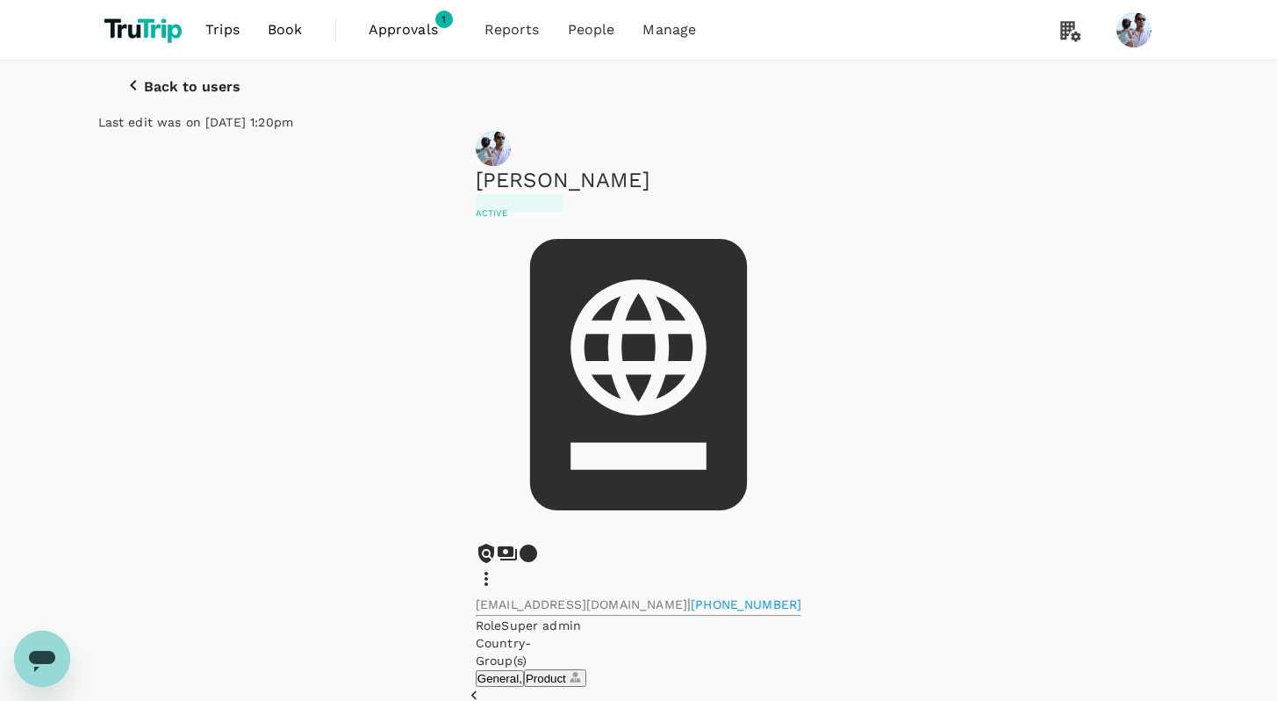
click at [1085, 287] on div "Sani Gouw Active sani@trutrip.co | +310618221270 Role Super admin Country - Gro…" at bounding box center [639, 409] width 1082 height 556
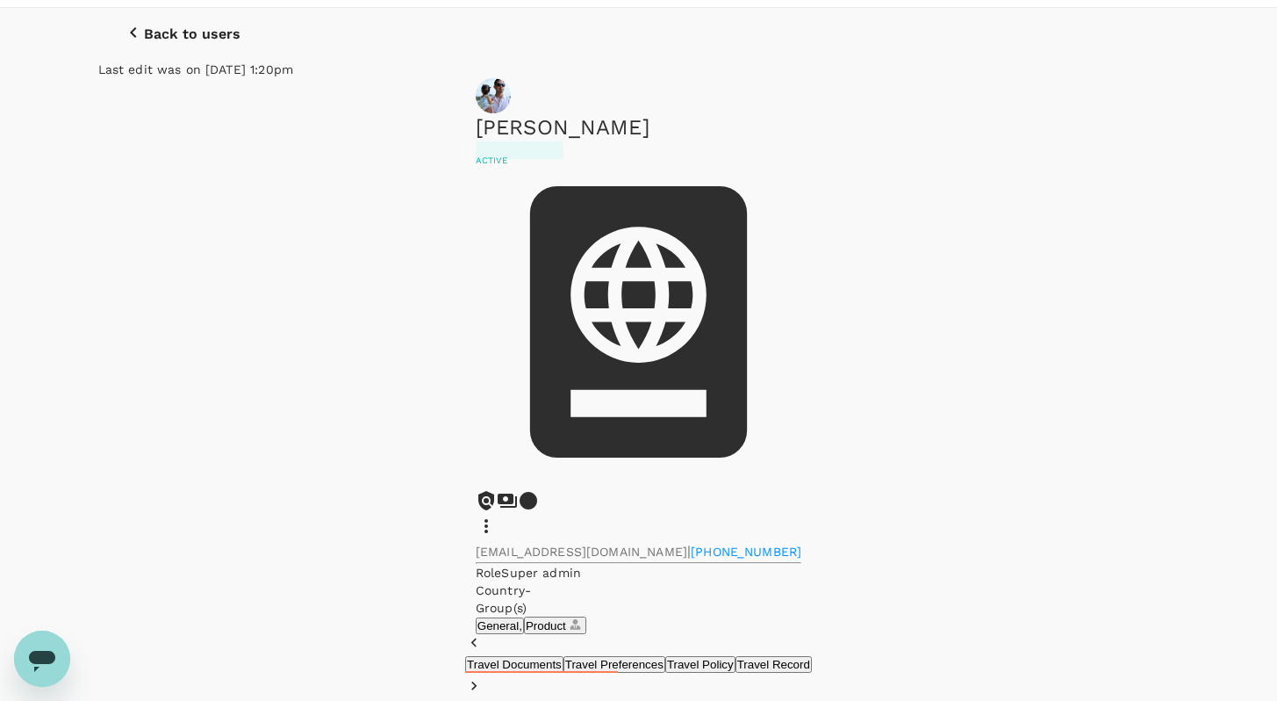
click at [812, 656] on div "Travel Documents Travel Preferences Travel Policy Travel Record" at bounding box center [638, 664] width 347 height 17
click at [776, 656] on button "Travel Record" at bounding box center [774, 664] width 76 height 17
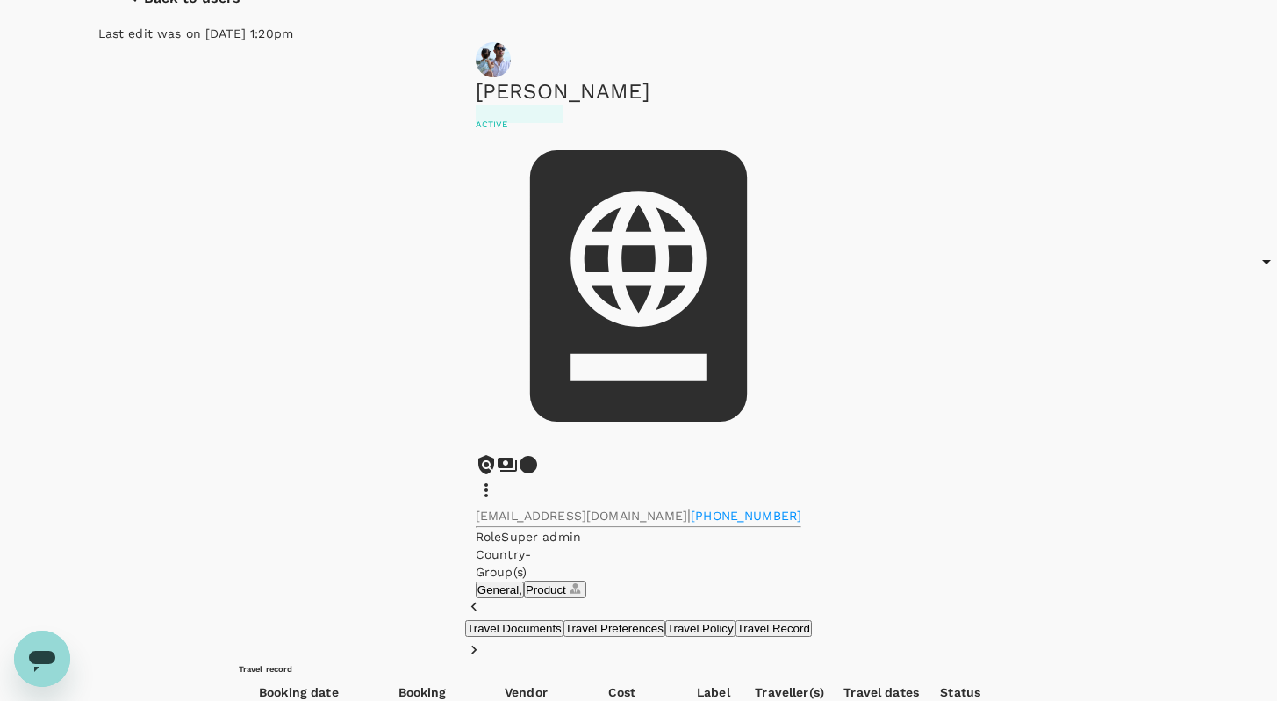
scroll to position [100, 0]
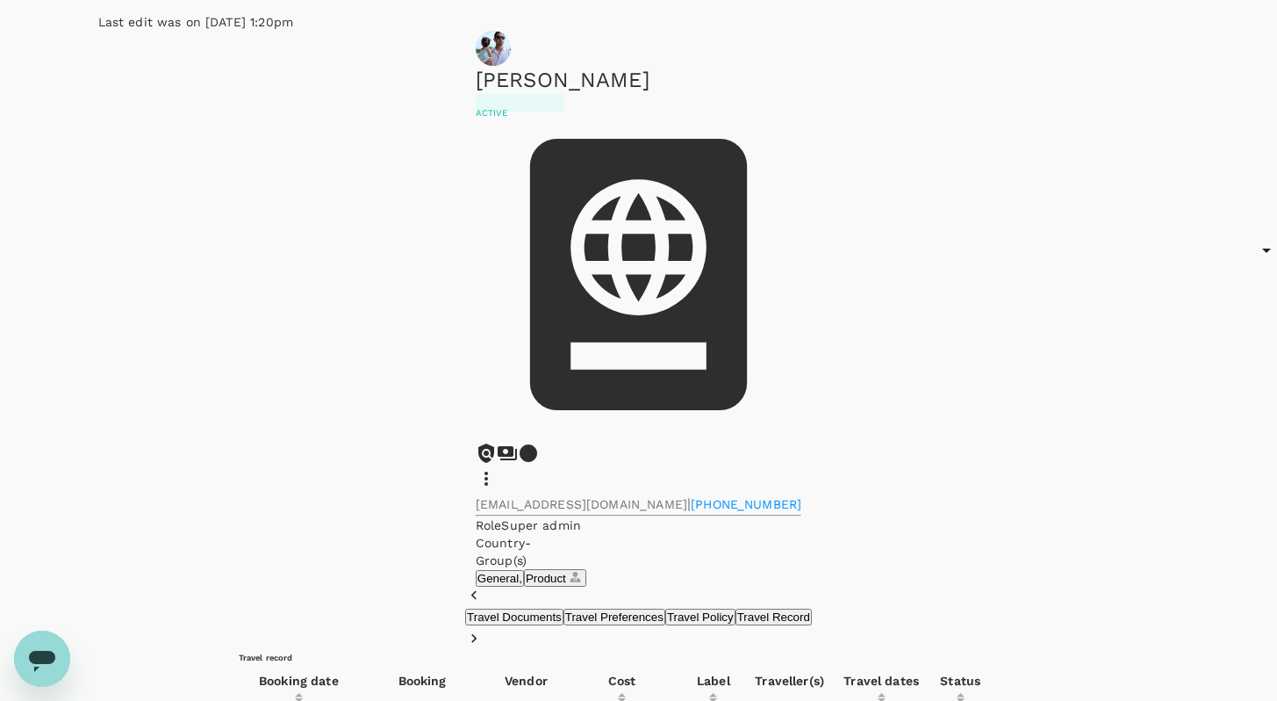
click at [465, 608] on button "Travel Documents" at bounding box center [514, 616] width 98 height 17
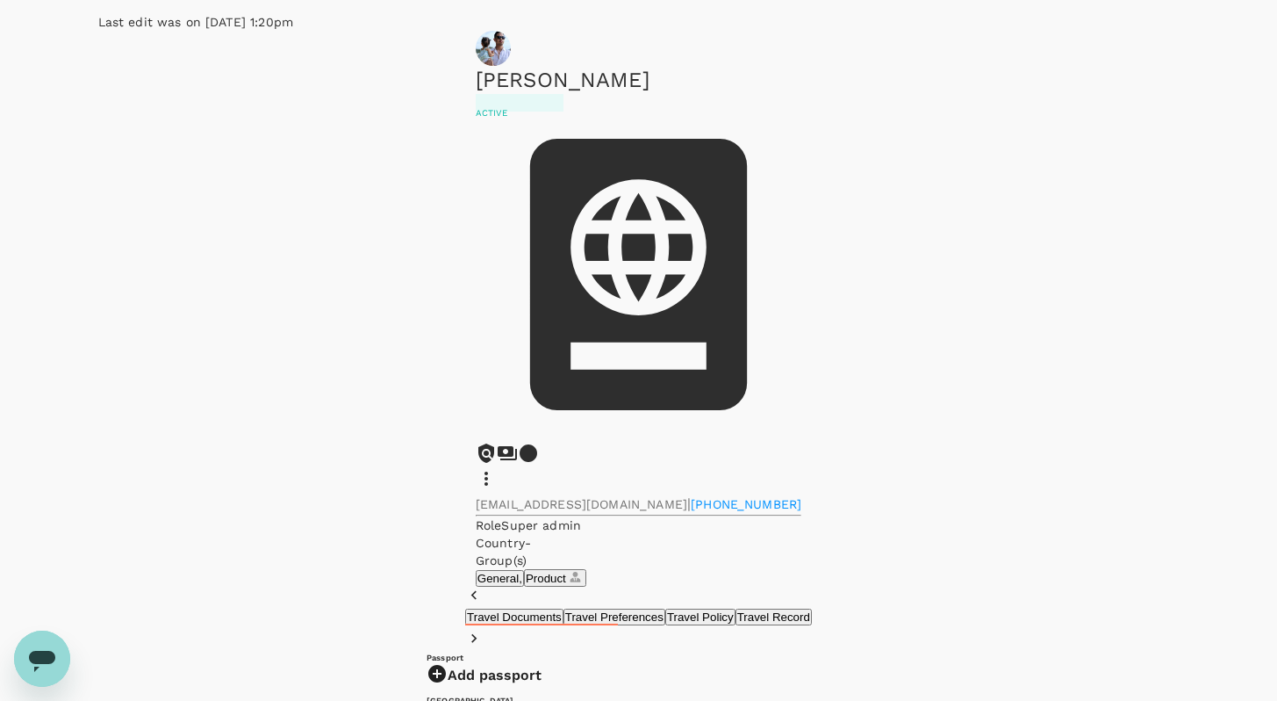
click at [465, 608] on button "Travel Documents" at bounding box center [514, 616] width 98 height 17
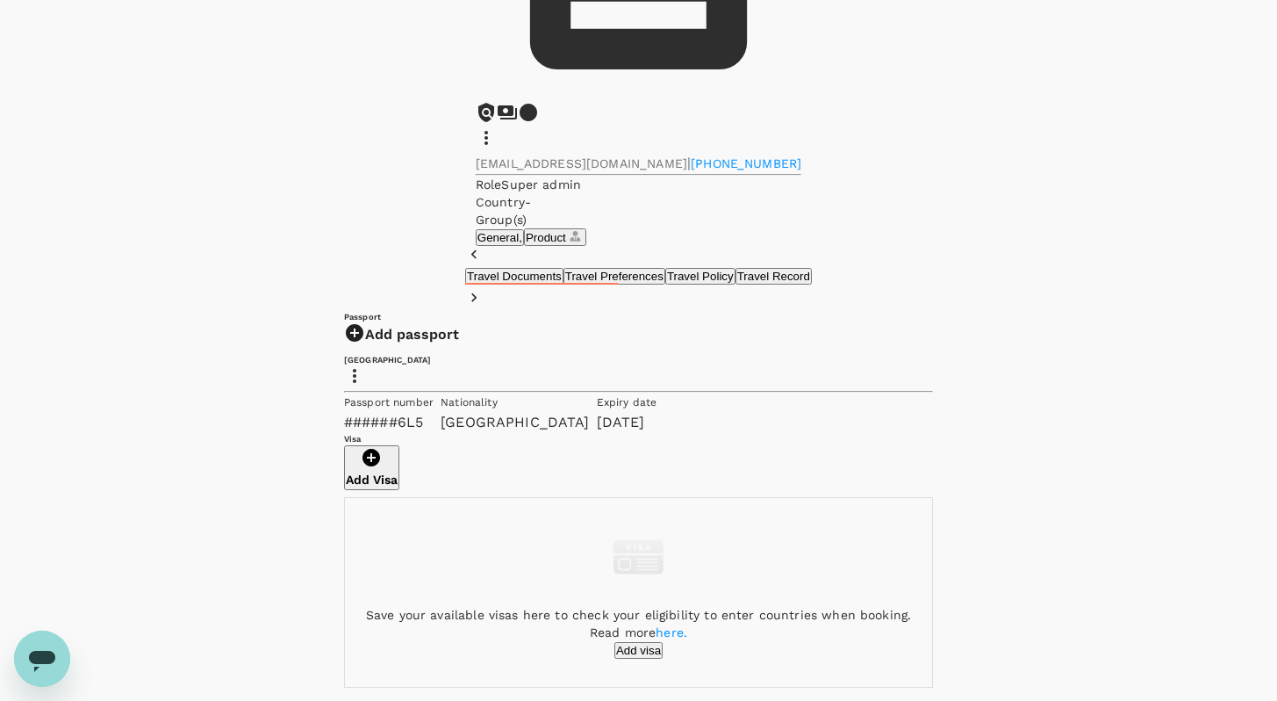
scroll to position [0, 0]
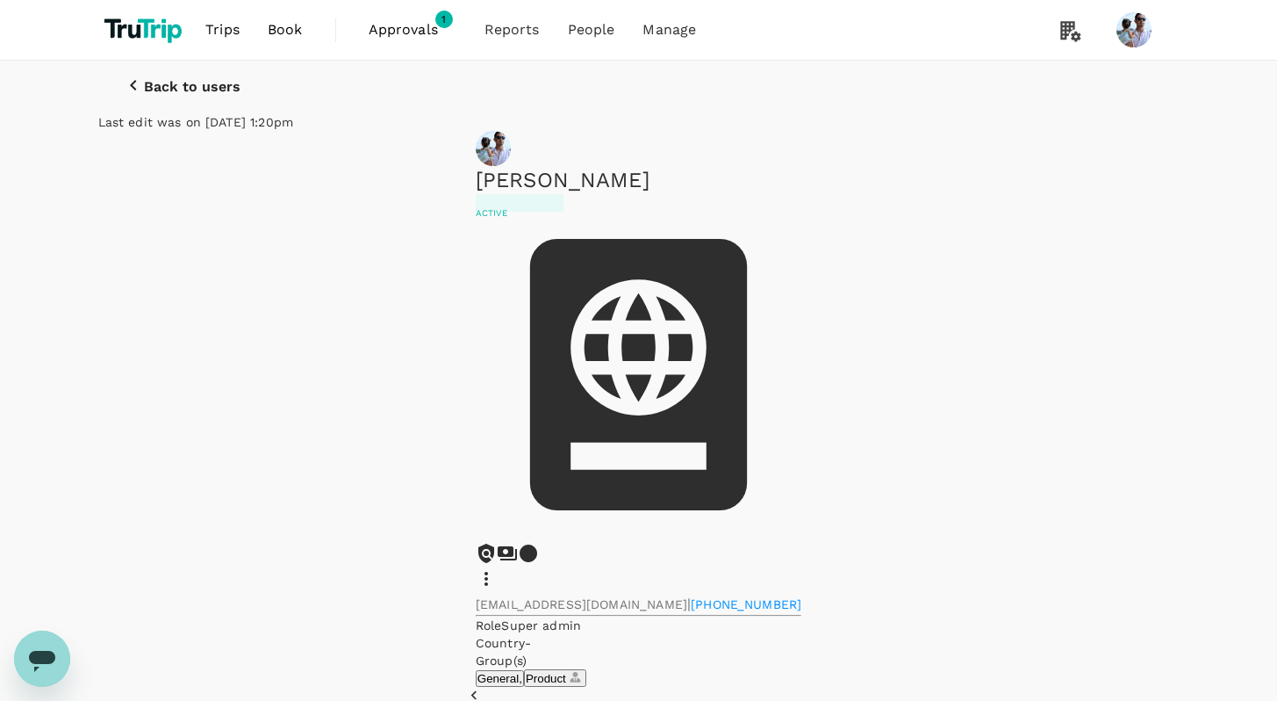
click at [1089, 117] on div "Back to users Last edit was on 18 Aug 2025, 1:20pm" at bounding box center [639, 96] width 1082 height 70
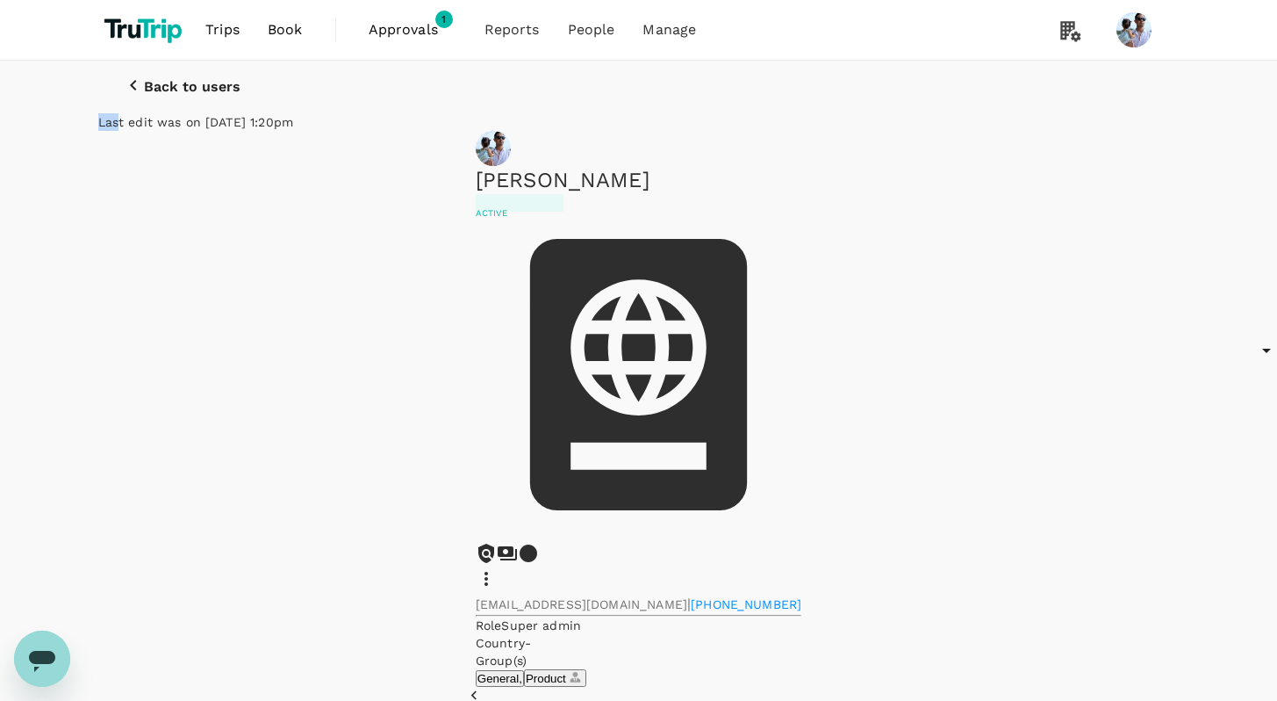
drag, startPoint x: 974, startPoint y: 101, endPoint x: 1137, endPoint y: 143, distance: 168.6
click at [1276, 83] on html "Trips Book Approvals 1 Reports People Manage Back to users Last edit was on 18 …" at bounding box center [638, 522] width 1277 height 1044
click at [1128, 155] on div "Sani Gouw Active sani@trutrip.co | +310618221270 Role Super admin Country - Gro…" at bounding box center [639, 409] width 1082 height 556
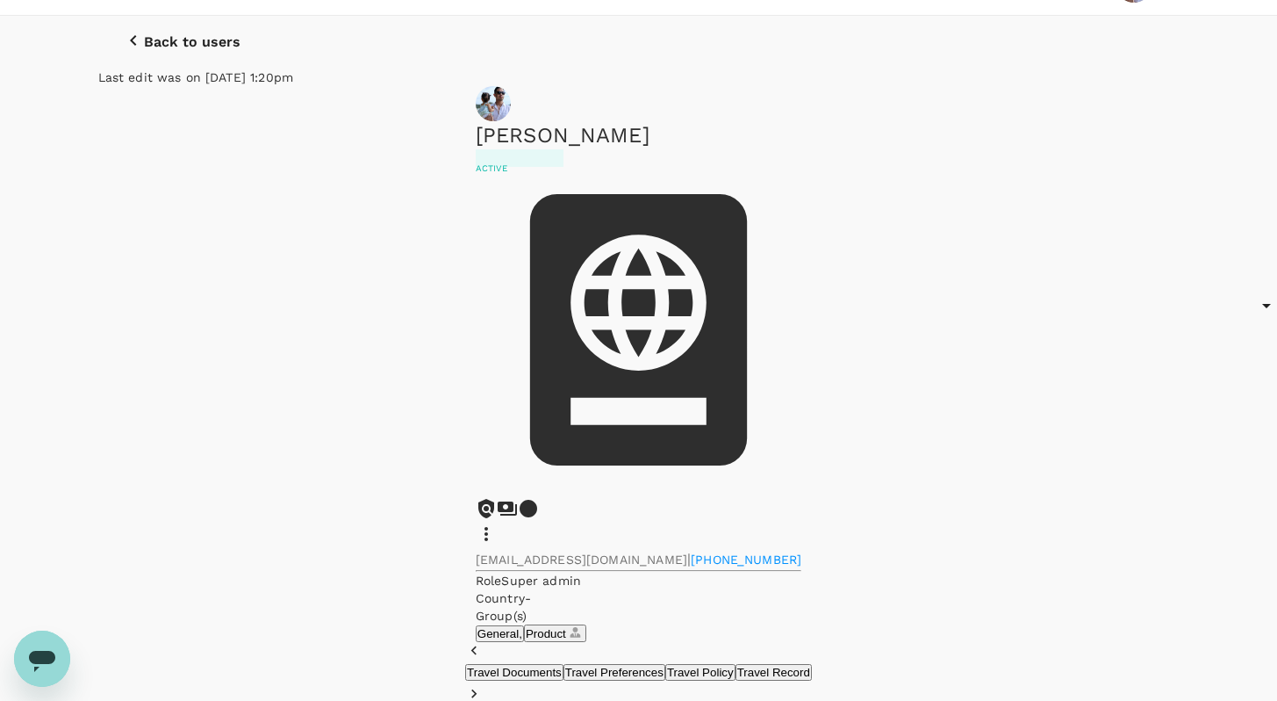
scroll to position [68, 0]
